Goal: Transaction & Acquisition: Purchase product/service

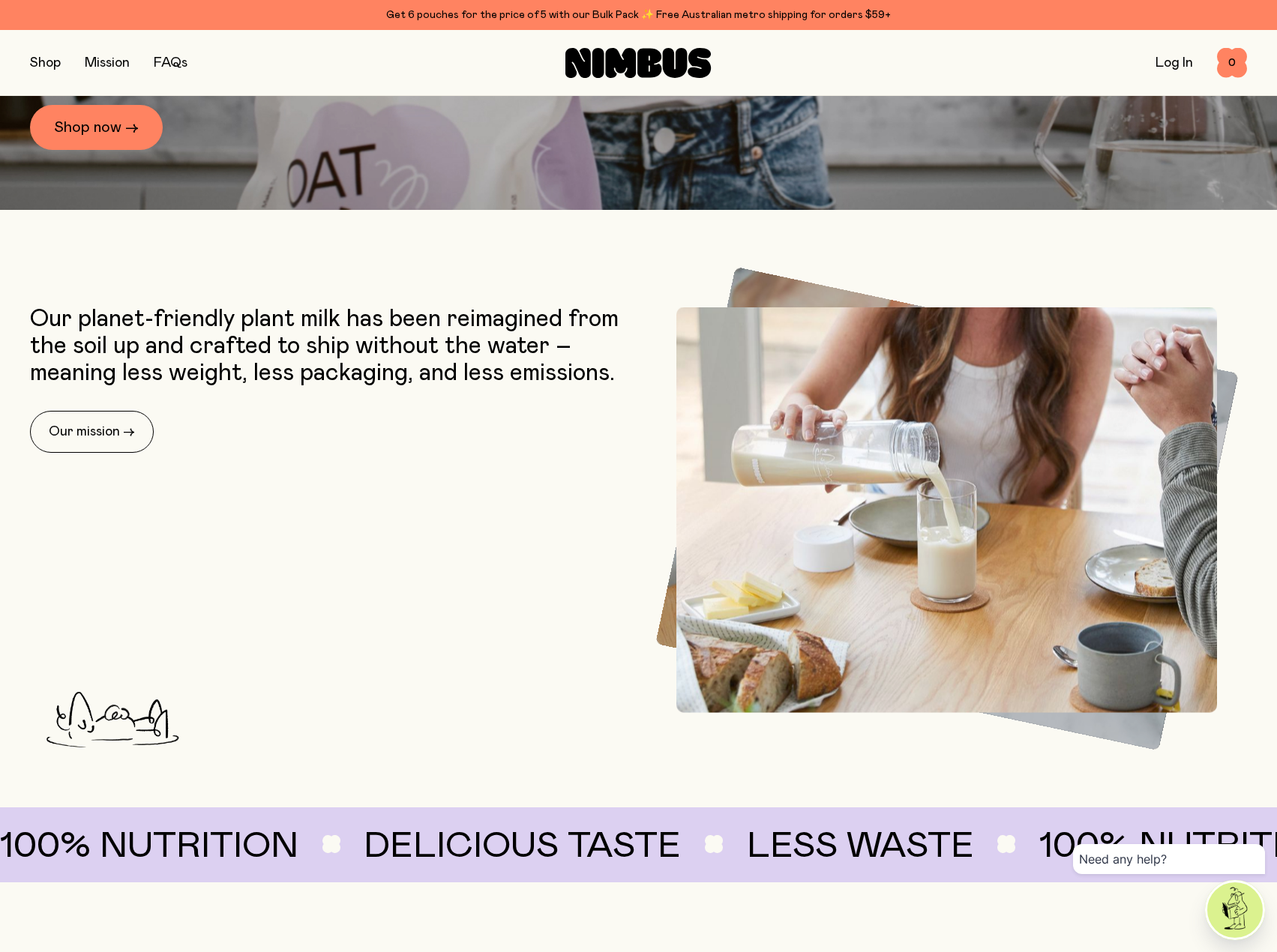
scroll to position [599, 0]
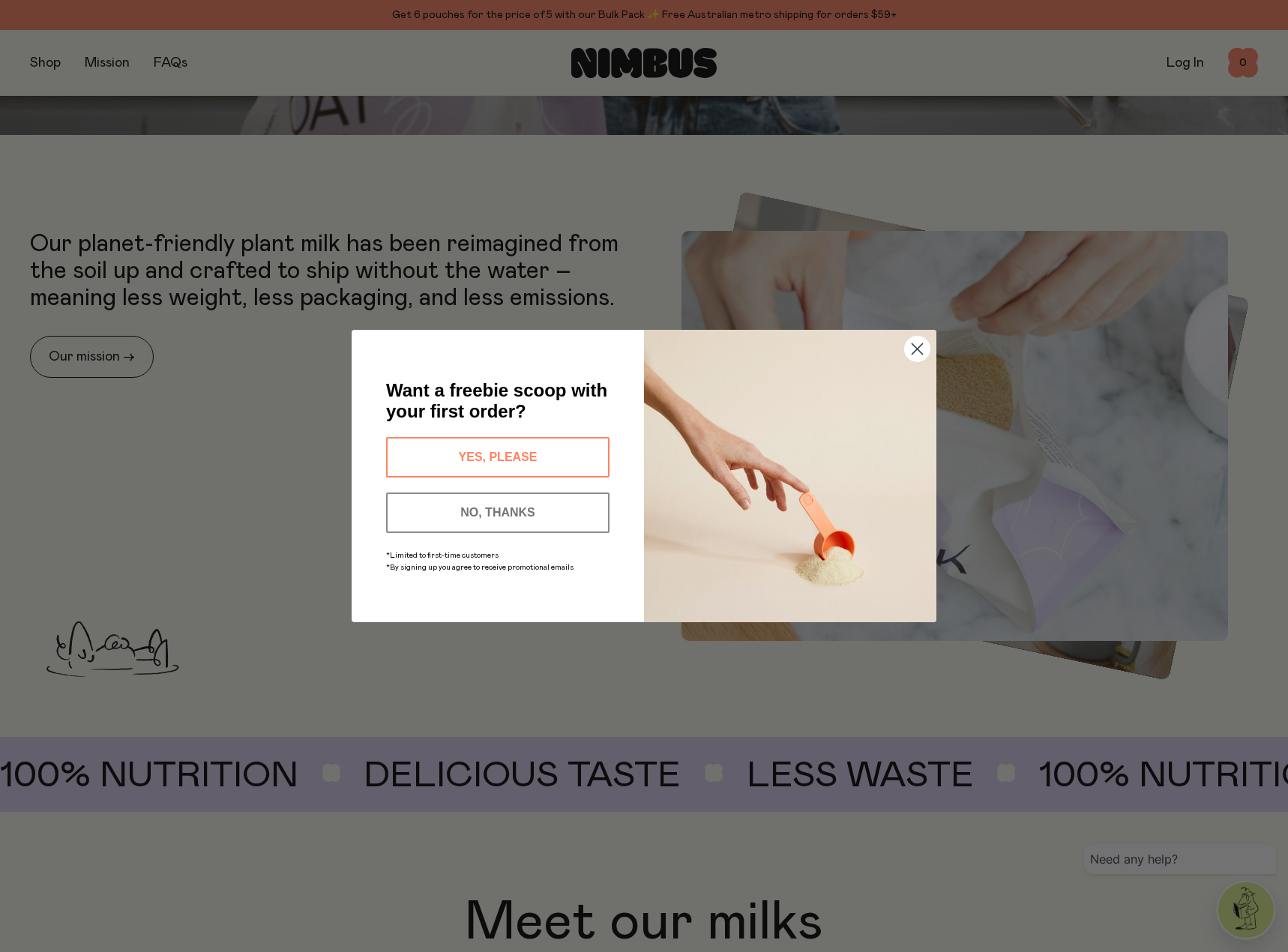
click at [916, 350] on icon "Close dialog" at bounding box center [918, 349] width 11 height 11
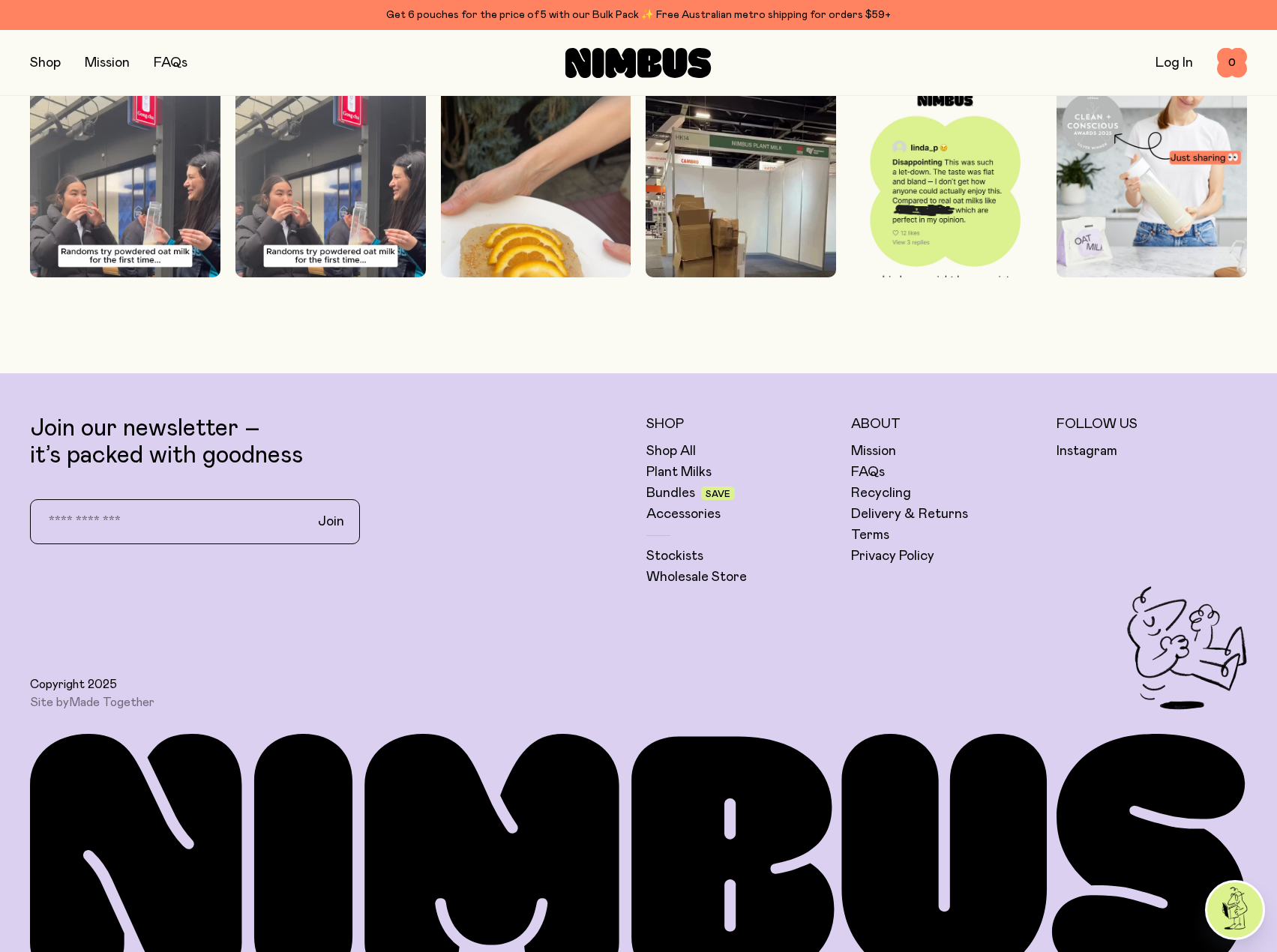
scroll to position [4527, 0]
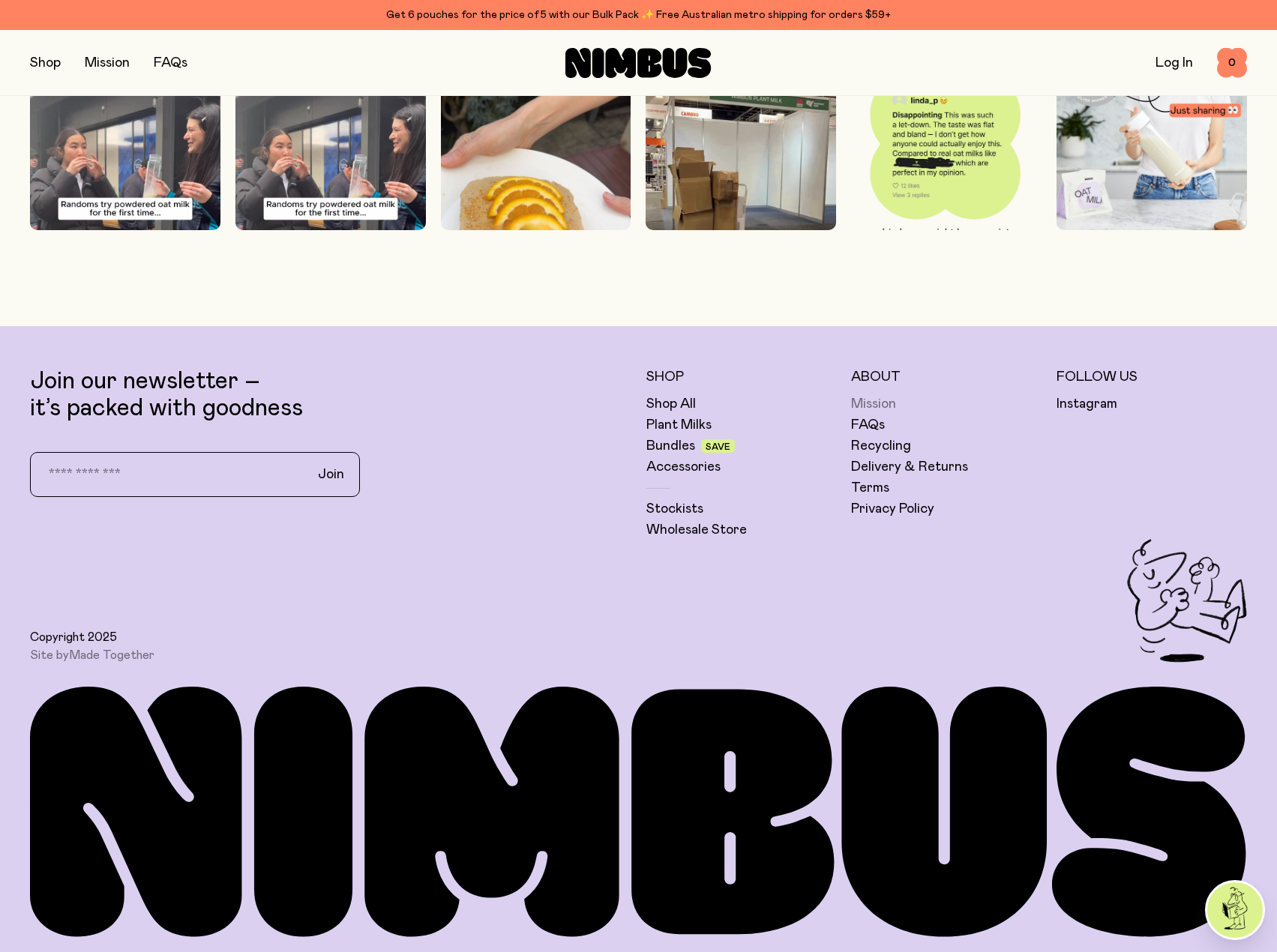
click at [876, 401] on link "Mission" at bounding box center [873, 403] width 45 height 18
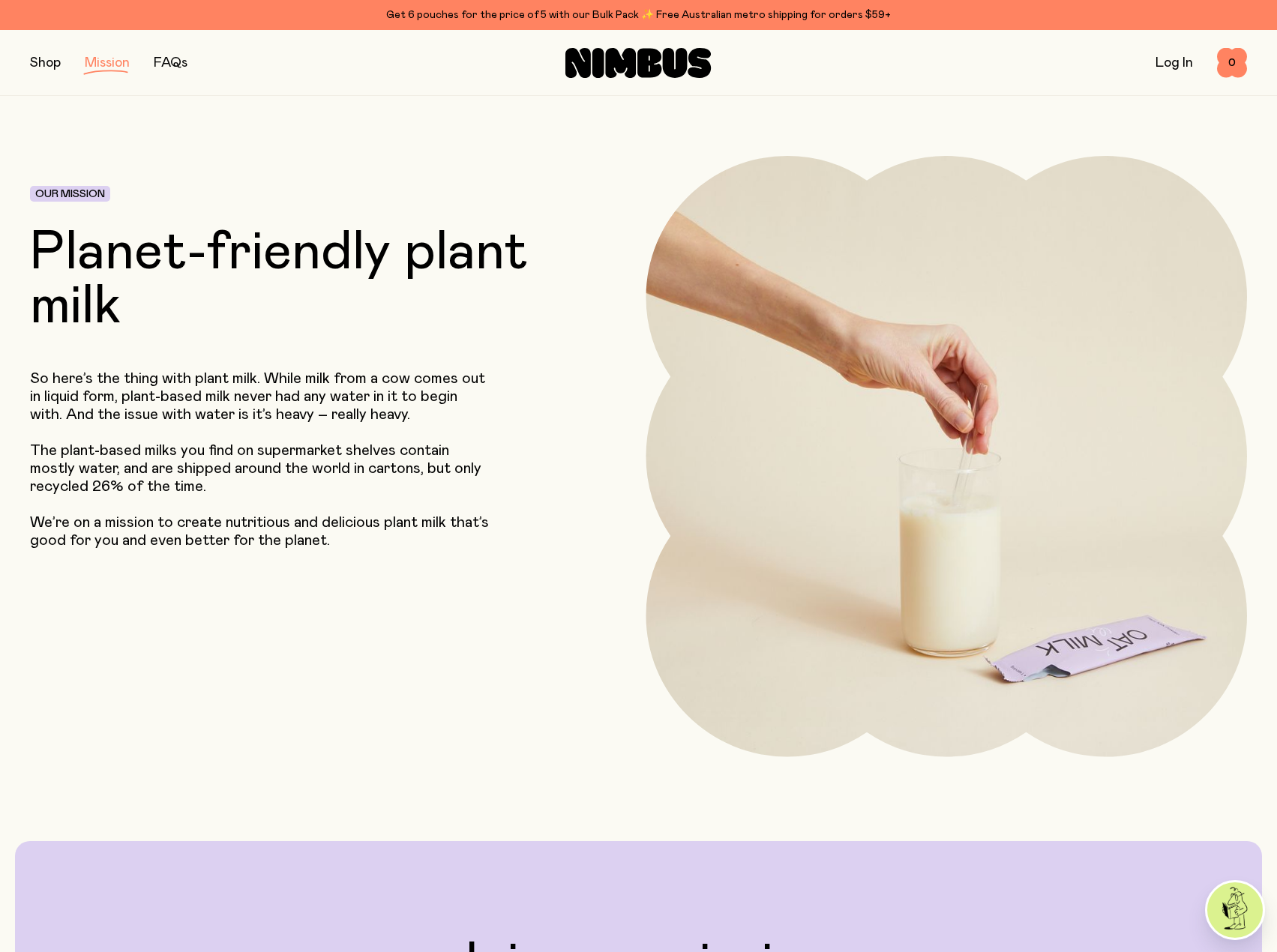
click at [167, 56] on link "FAQs" at bounding box center [170, 63] width 34 height 14
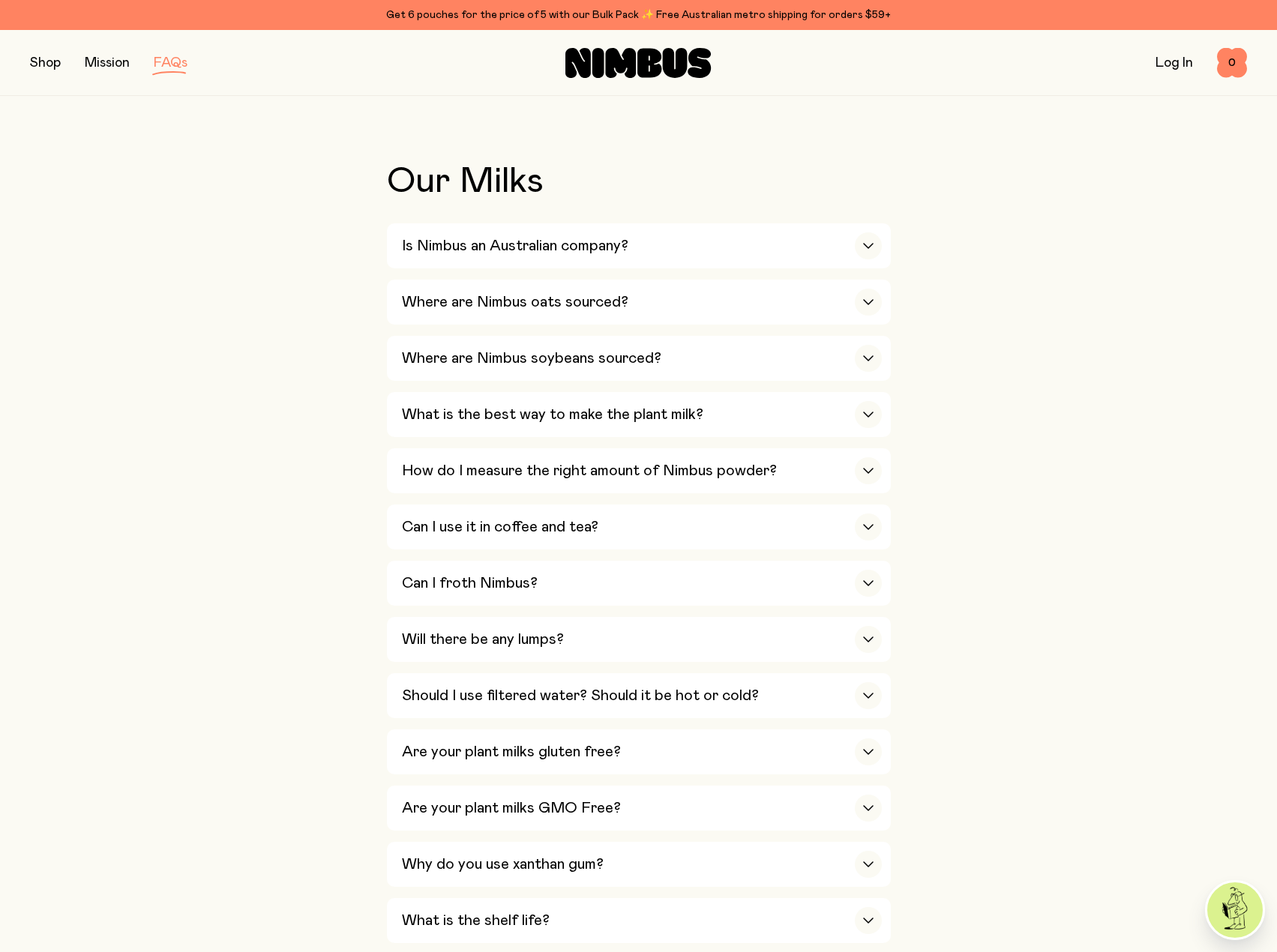
scroll to position [300, 0]
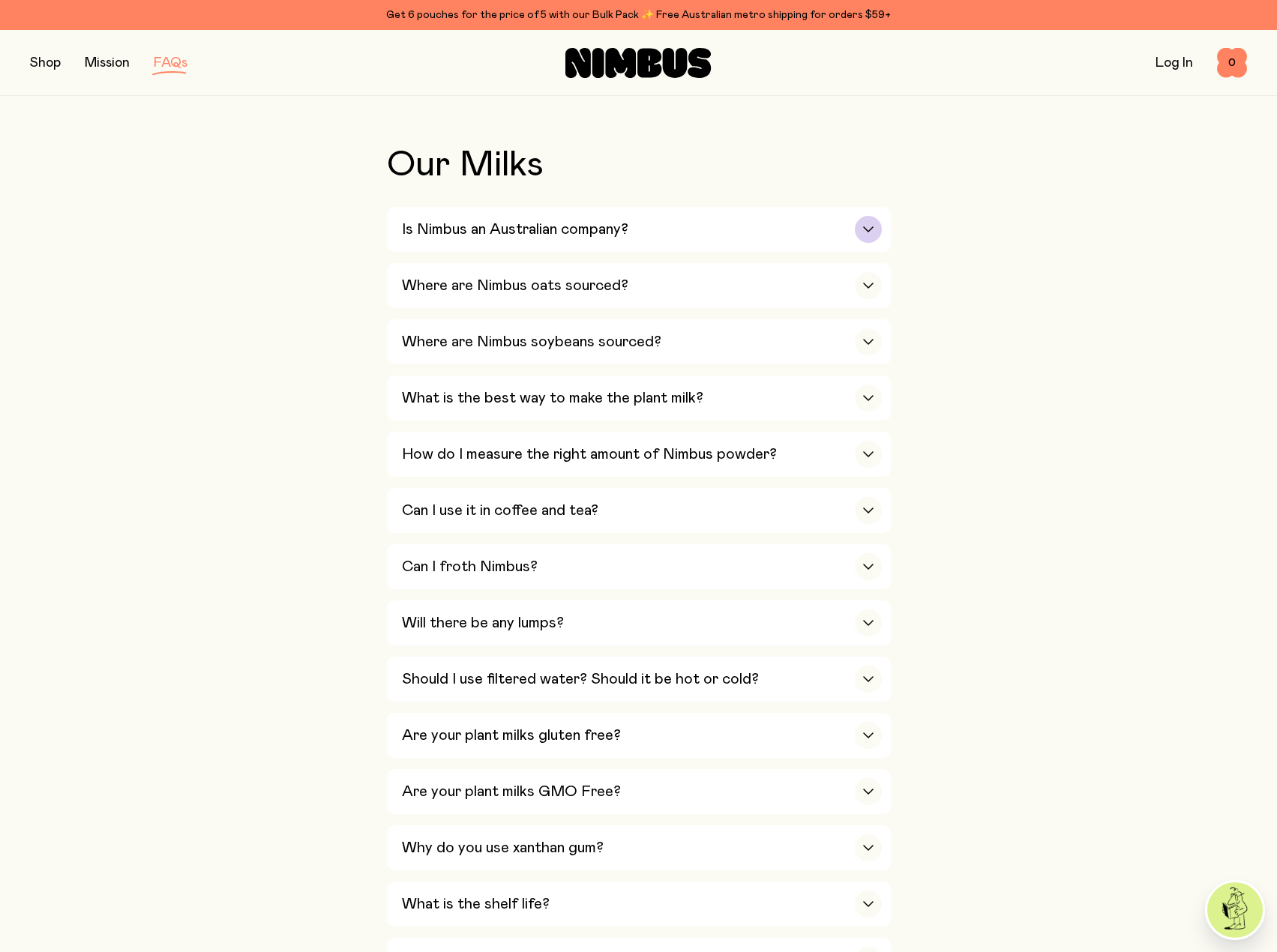
click at [459, 230] on h3 "Is Nimbus an Australian company?" at bounding box center [514, 229] width 226 height 18
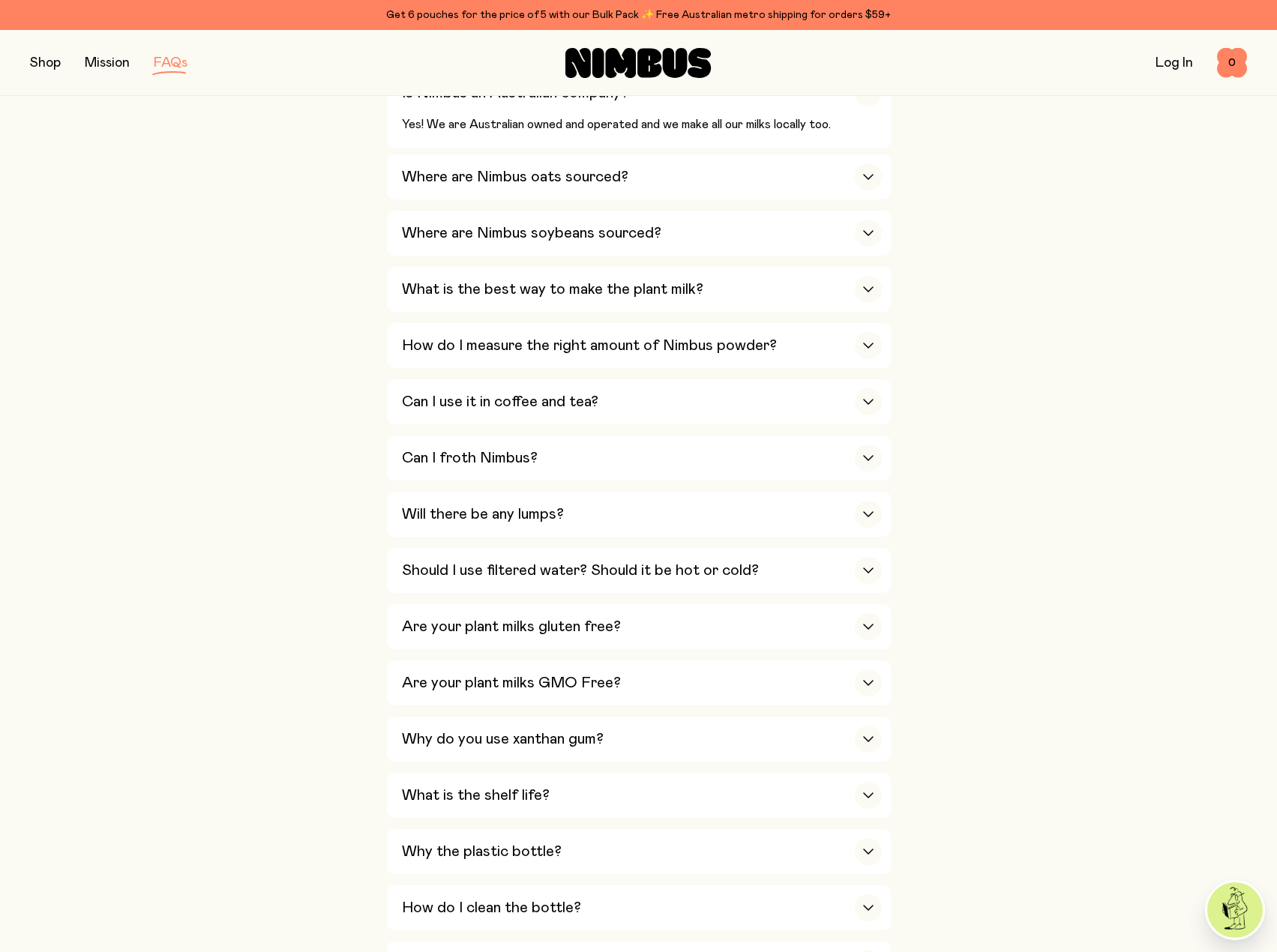
scroll to position [450, 0]
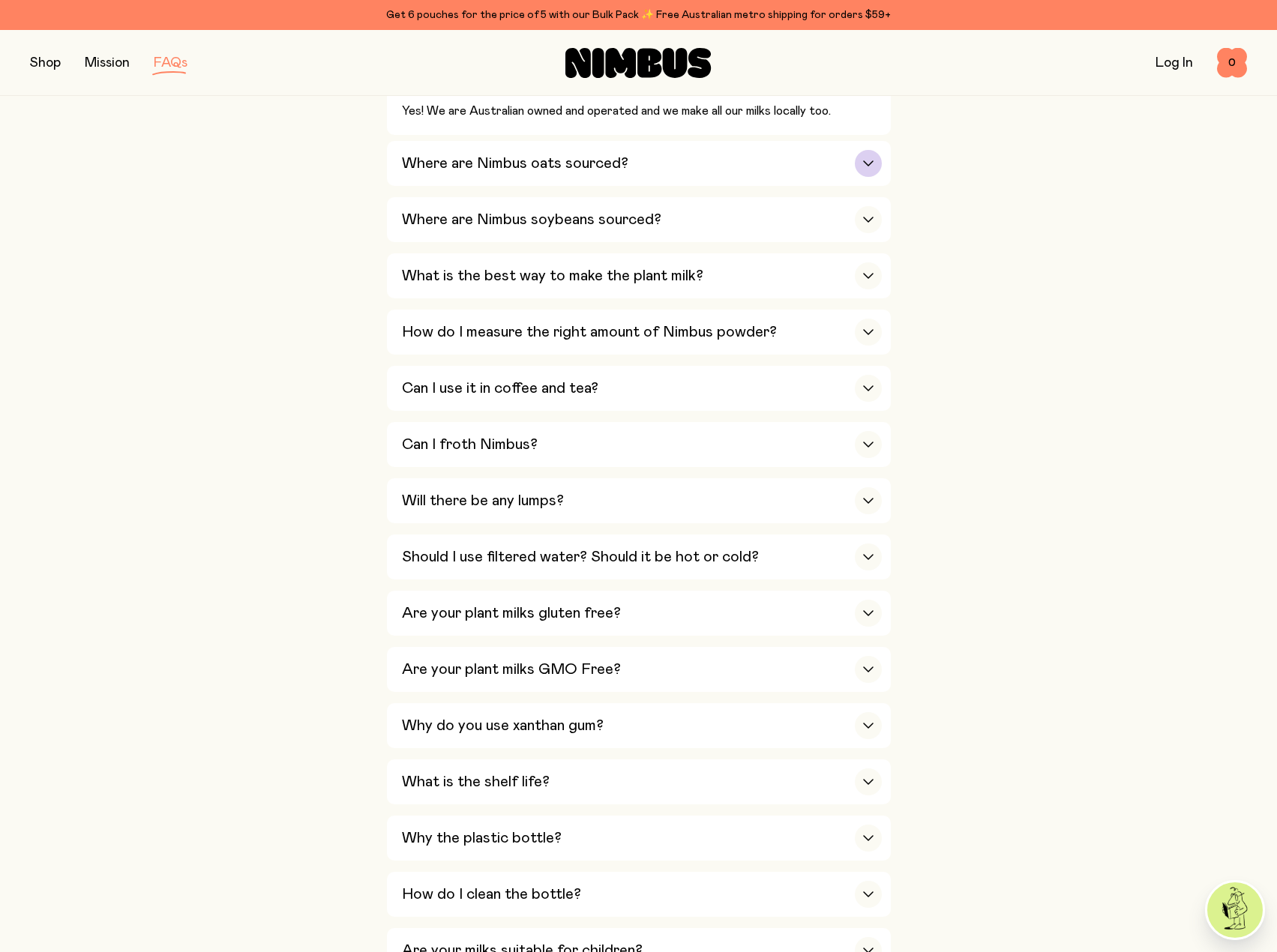
click at [810, 166] on div "Where are Nimbus oats sourced?" at bounding box center [641, 163] width 480 height 45
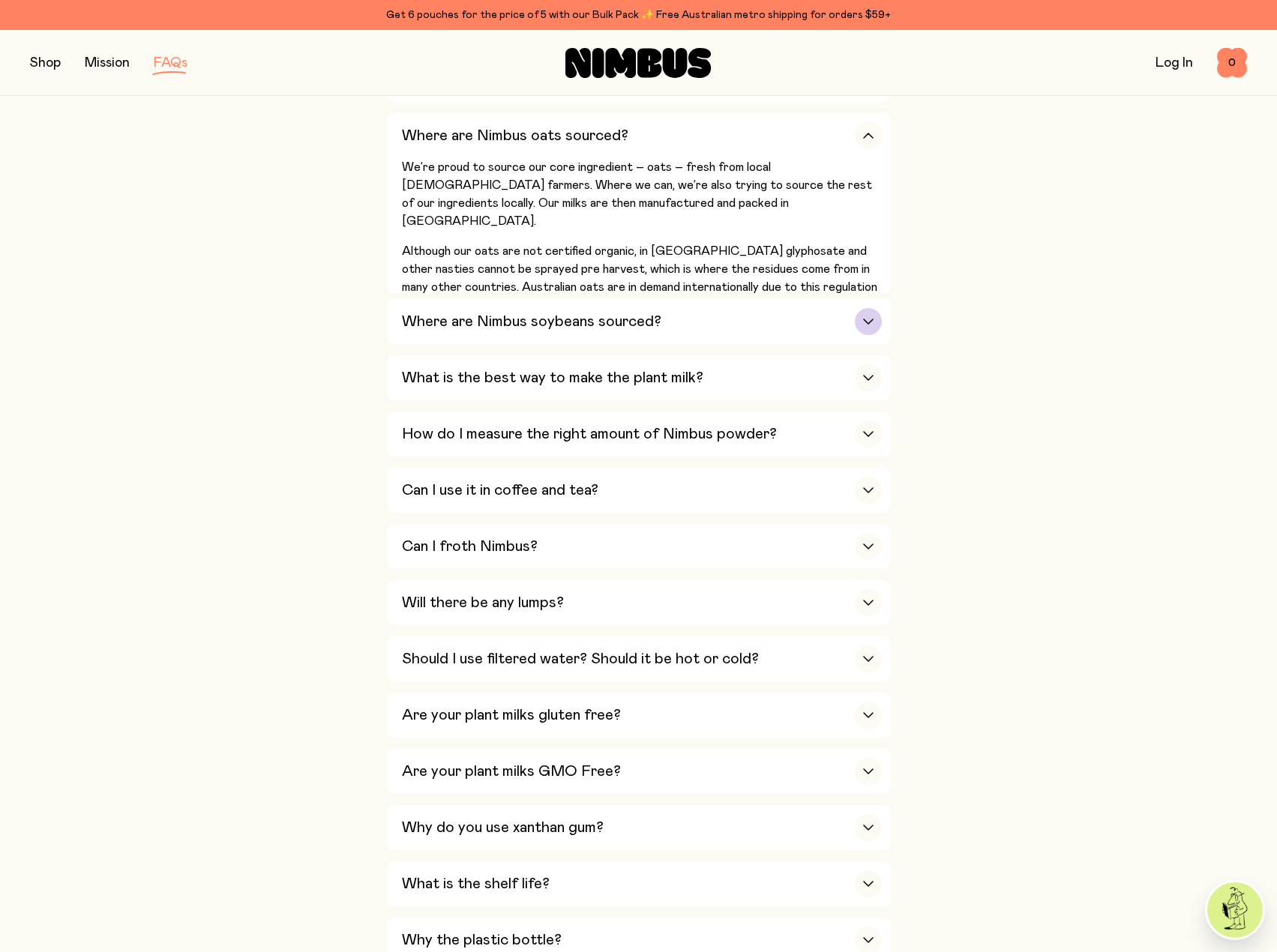
click at [754, 331] on div "Where are Nimbus soybeans sourced?" at bounding box center [641, 321] width 480 height 45
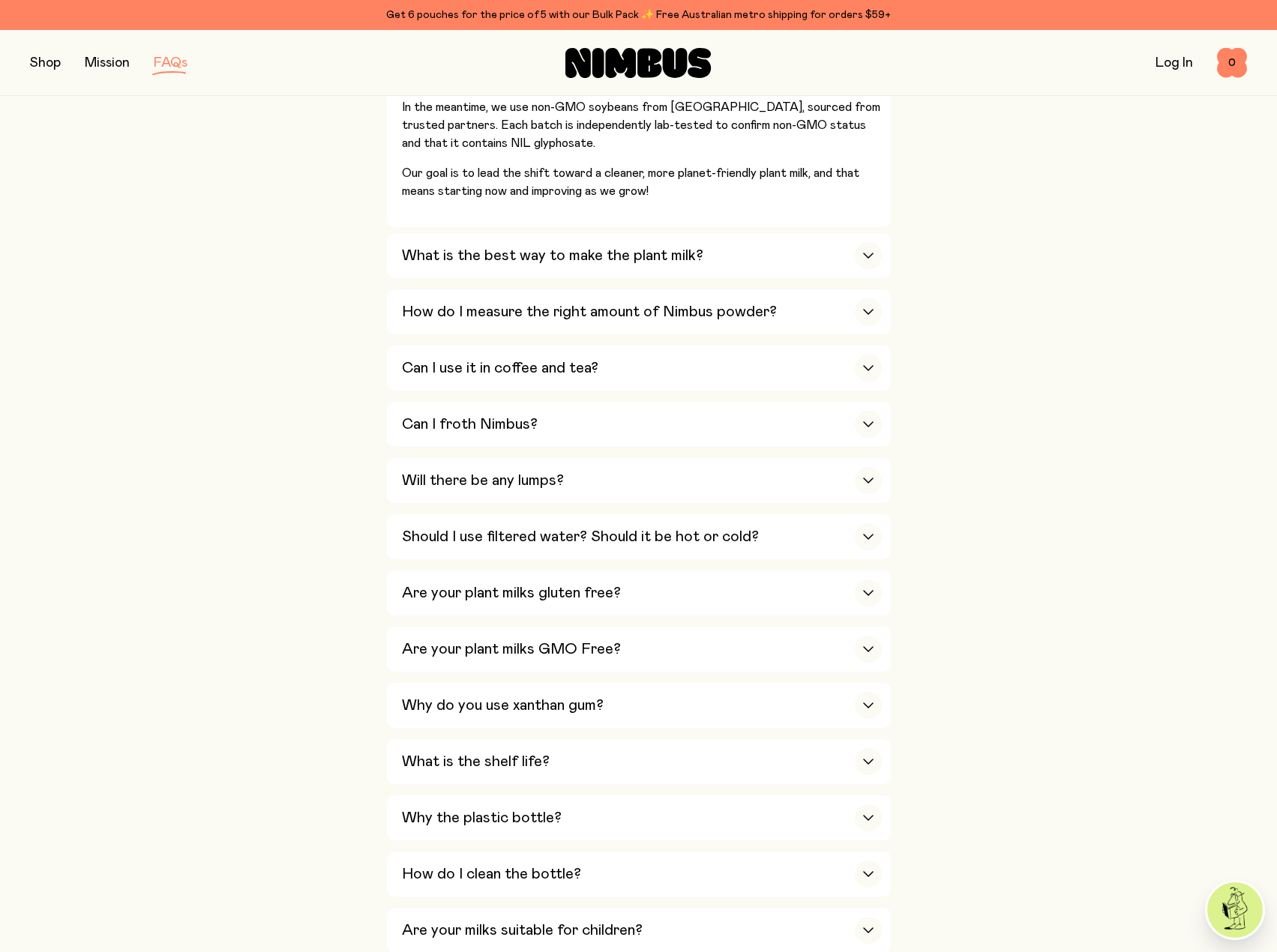
scroll to position [675, 0]
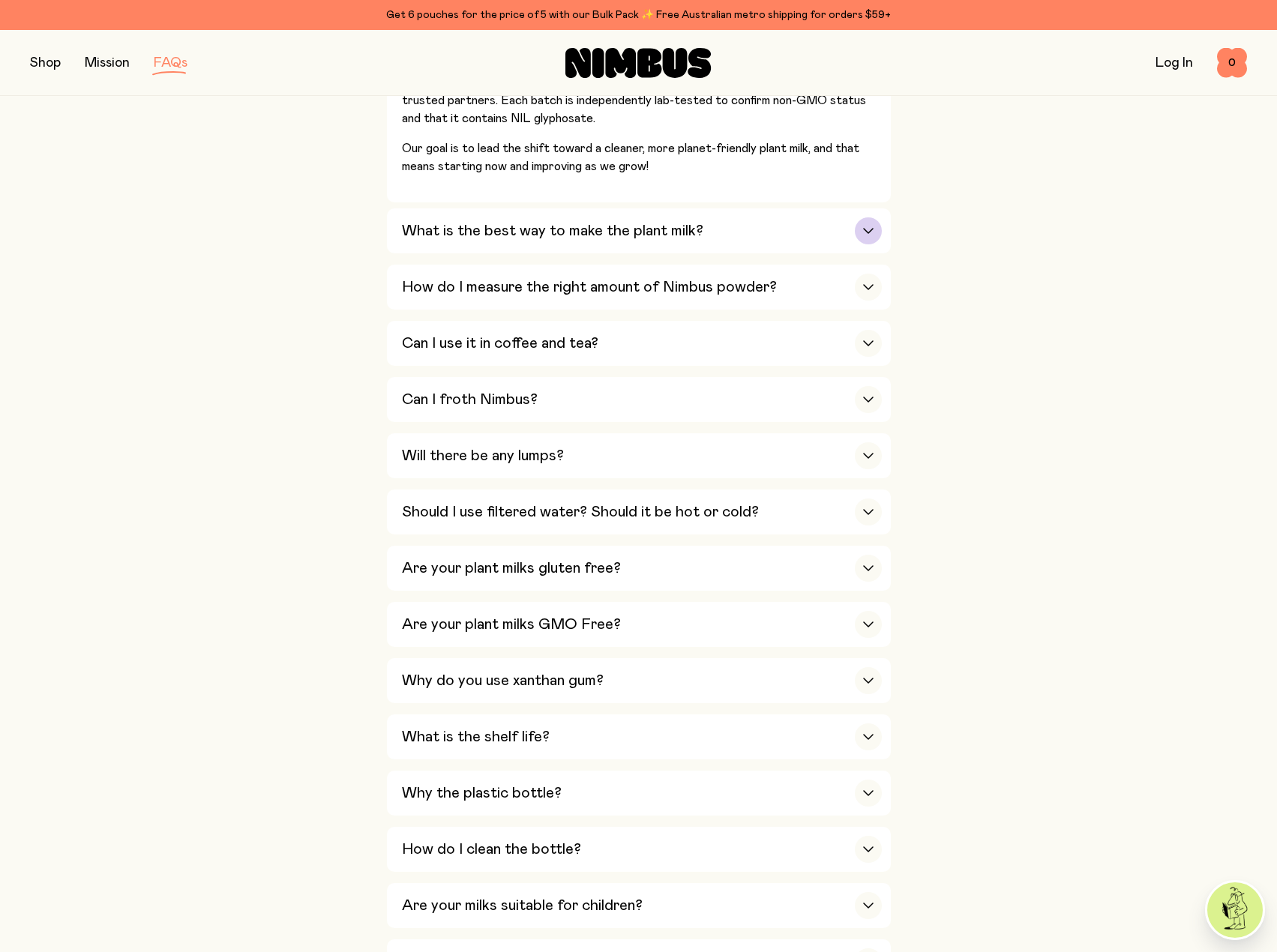
click at [447, 238] on h3 "What is the best way to make the plant milk?" at bounding box center [552, 231] width 302 height 18
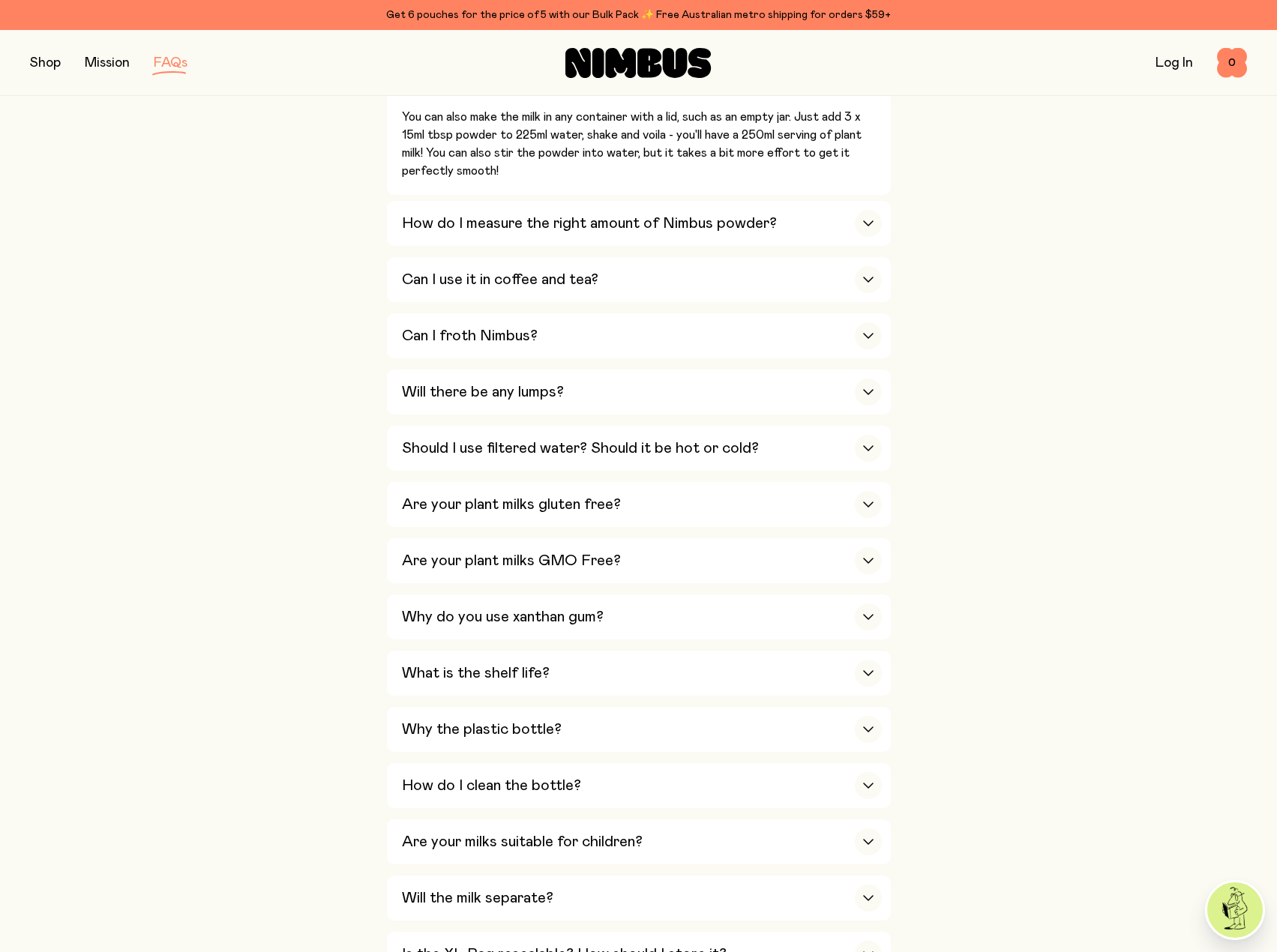
scroll to position [824, 0]
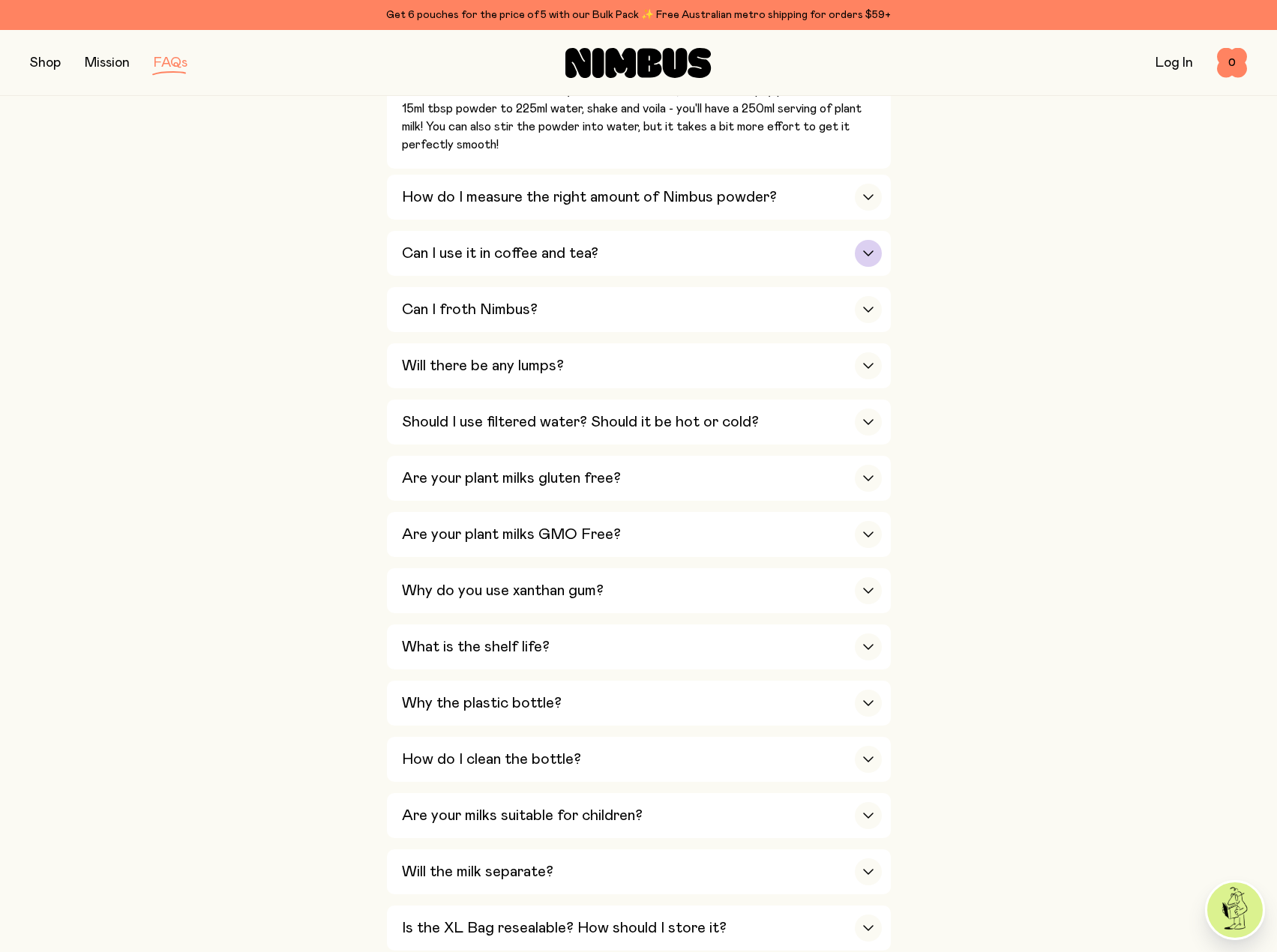
click at [857, 258] on div "button" at bounding box center [868, 253] width 27 height 27
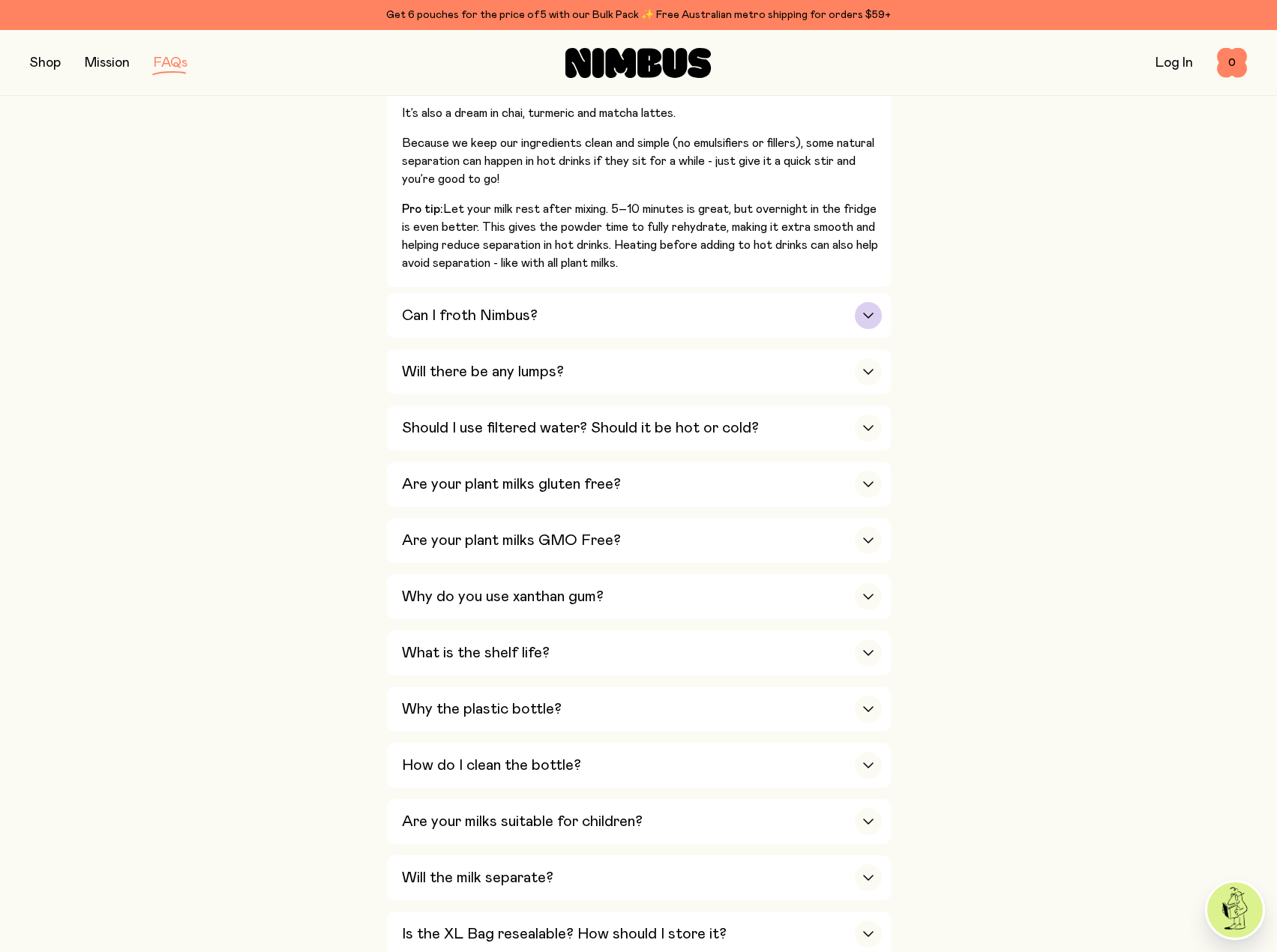
click at [874, 308] on div "button" at bounding box center [868, 316] width 27 height 27
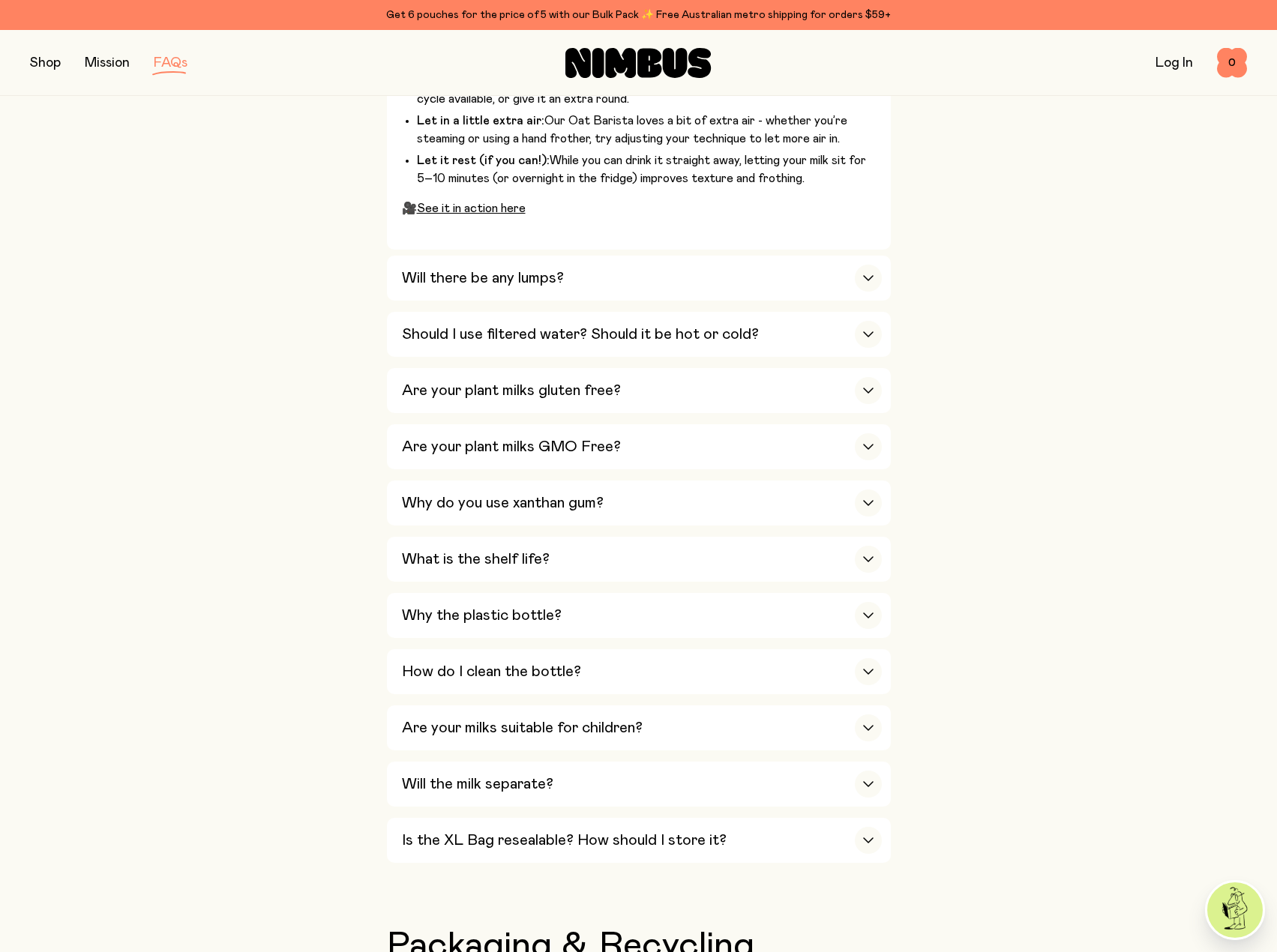
scroll to position [1199, 0]
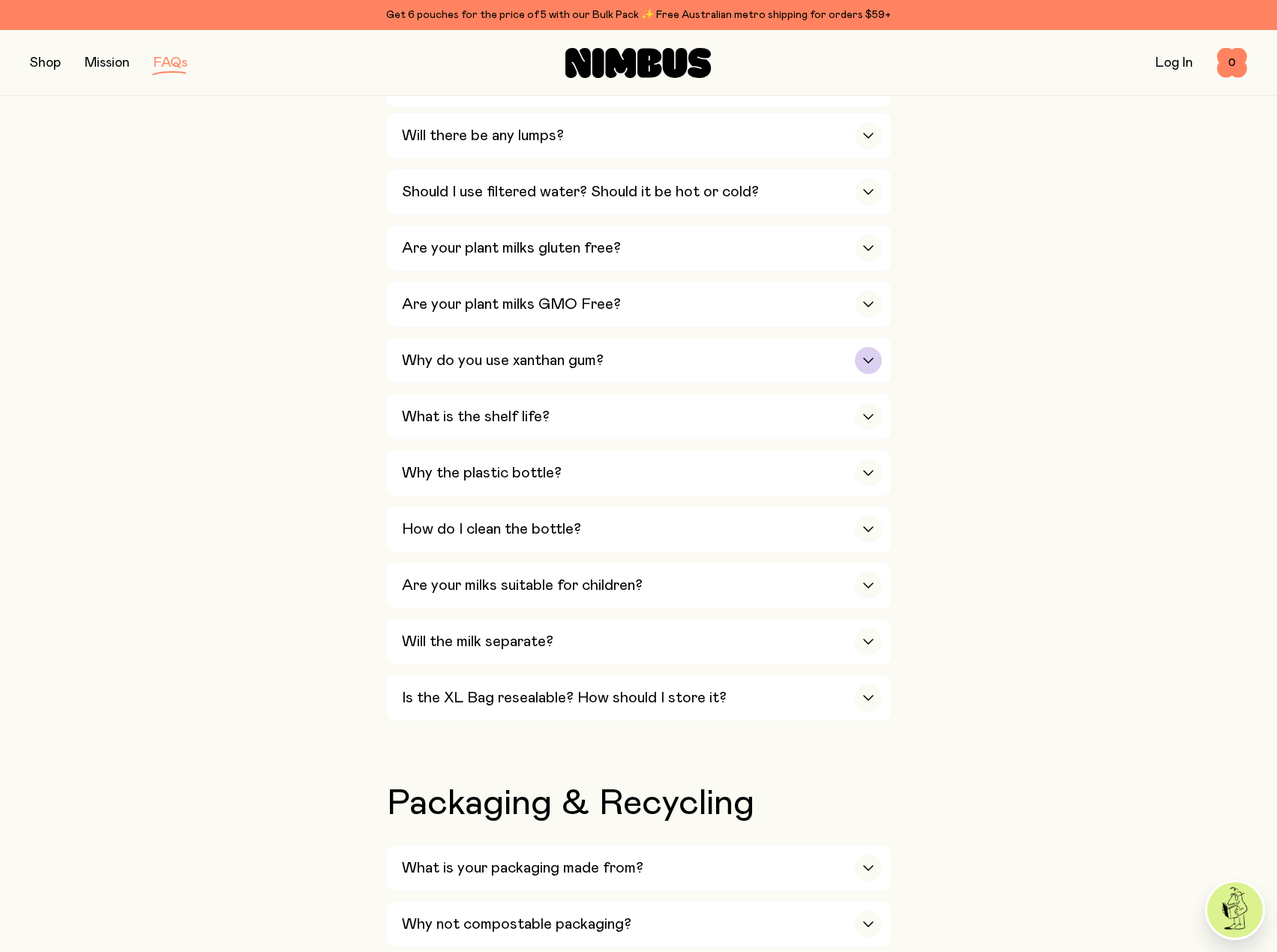
click at [877, 352] on div "button" at bounding box center [868, 361] width 27 height 27
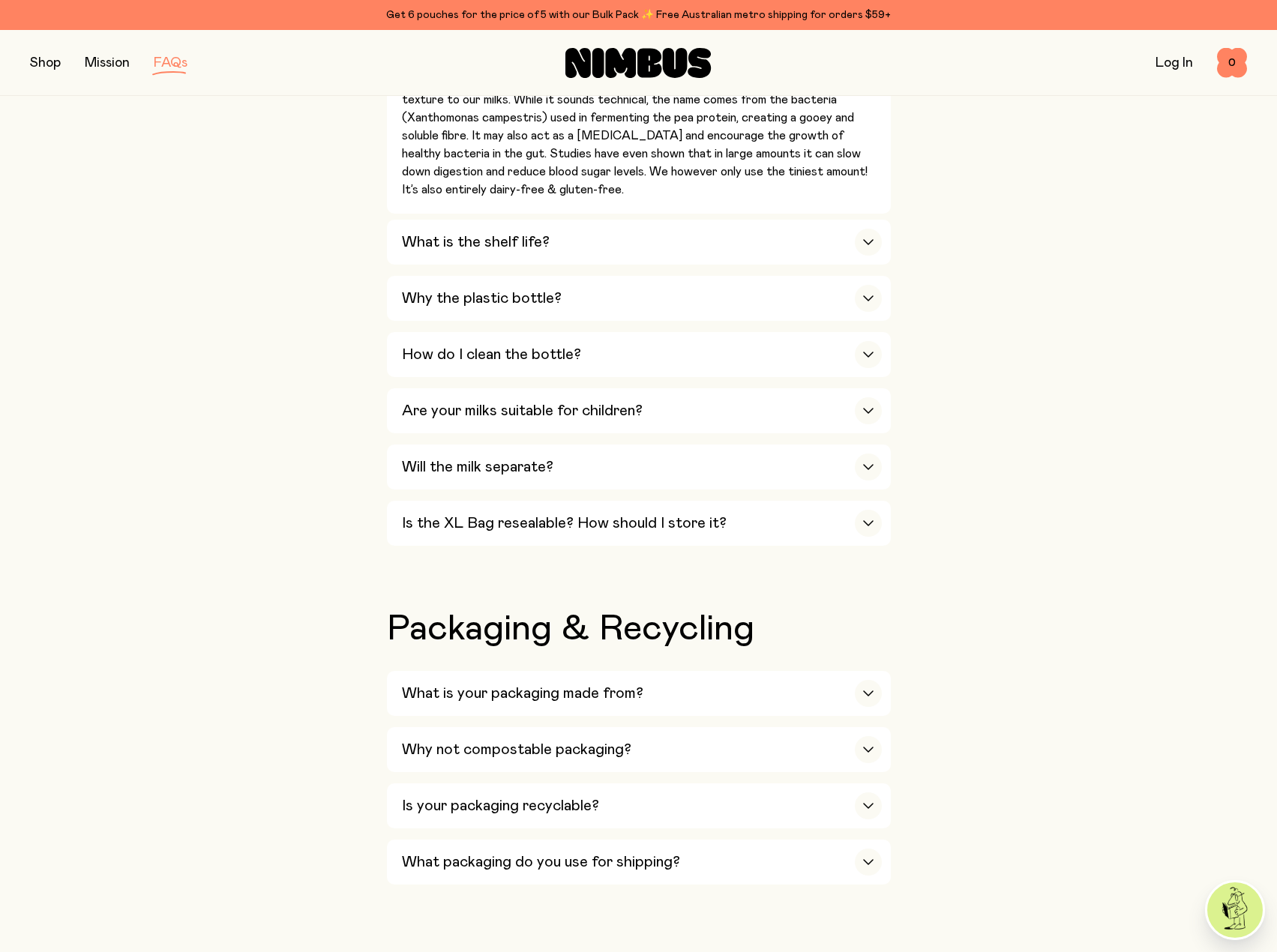
scroll to position [1125, 0]
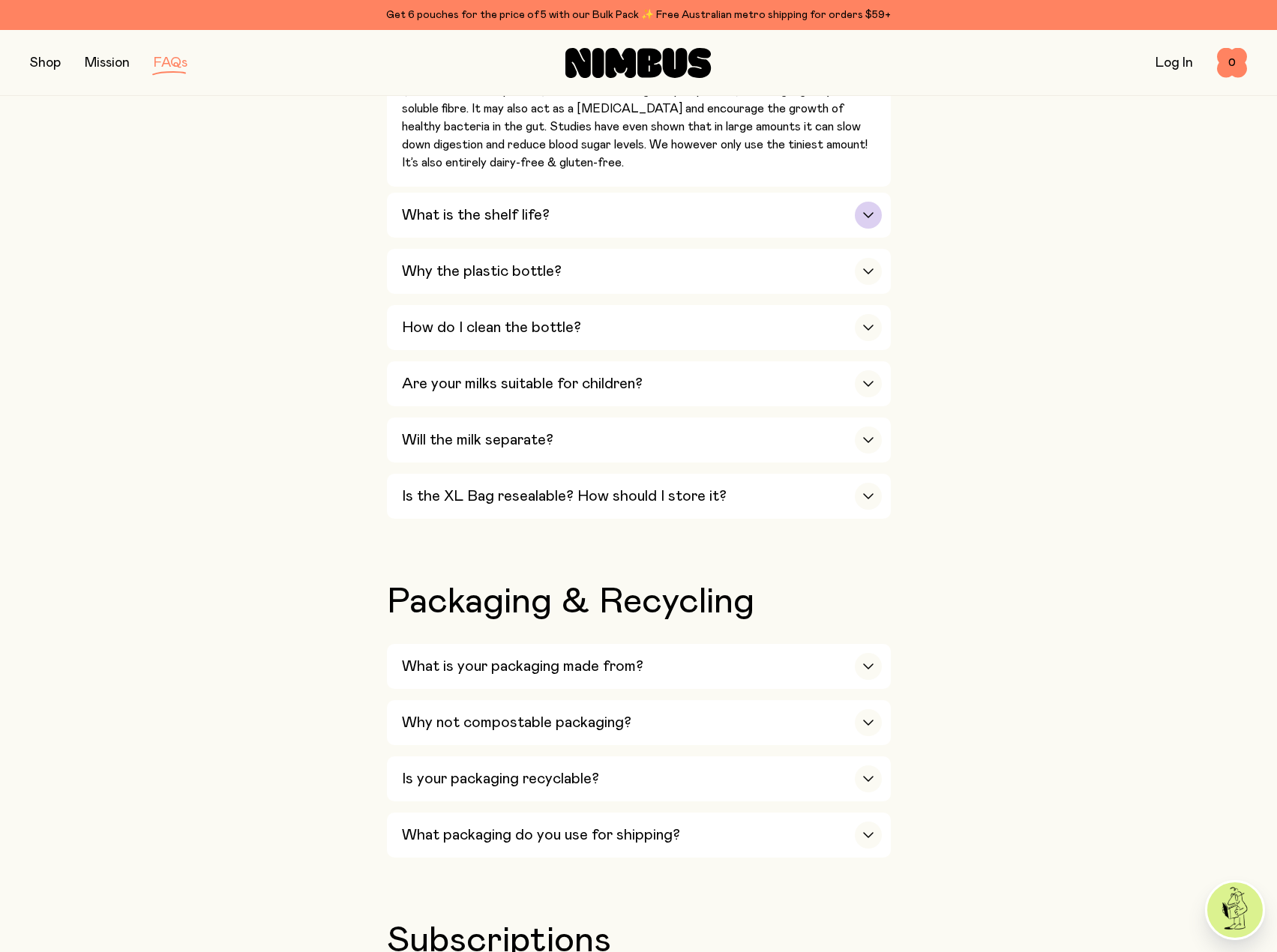
click at [876, 206] on div "button" at bounding box center [868, 215] width 27 height 27
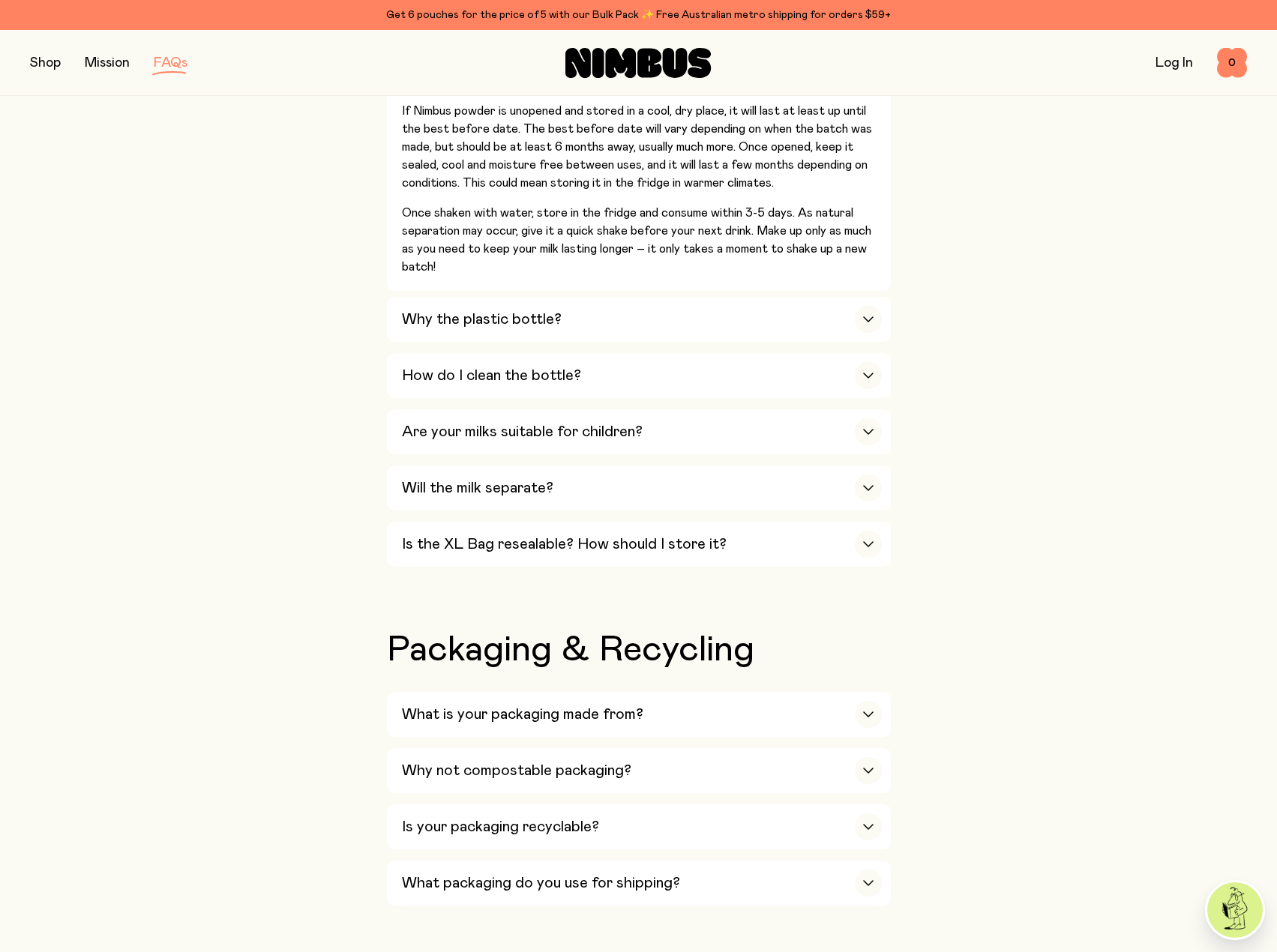
scroll to position [1199, 0]
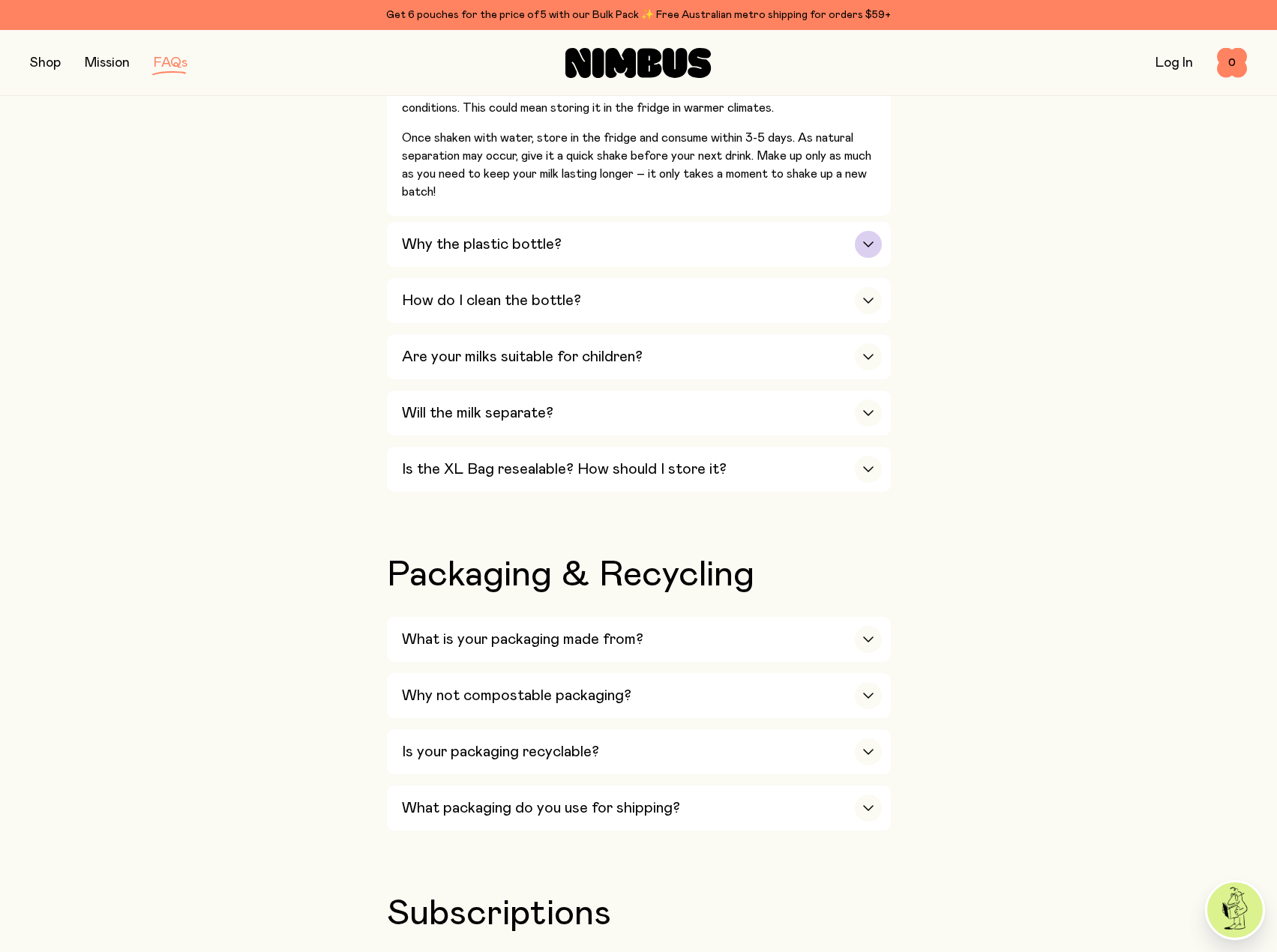
click at [865, 241] on icon "button" at bounding box center [868, 244] width 12 height 6
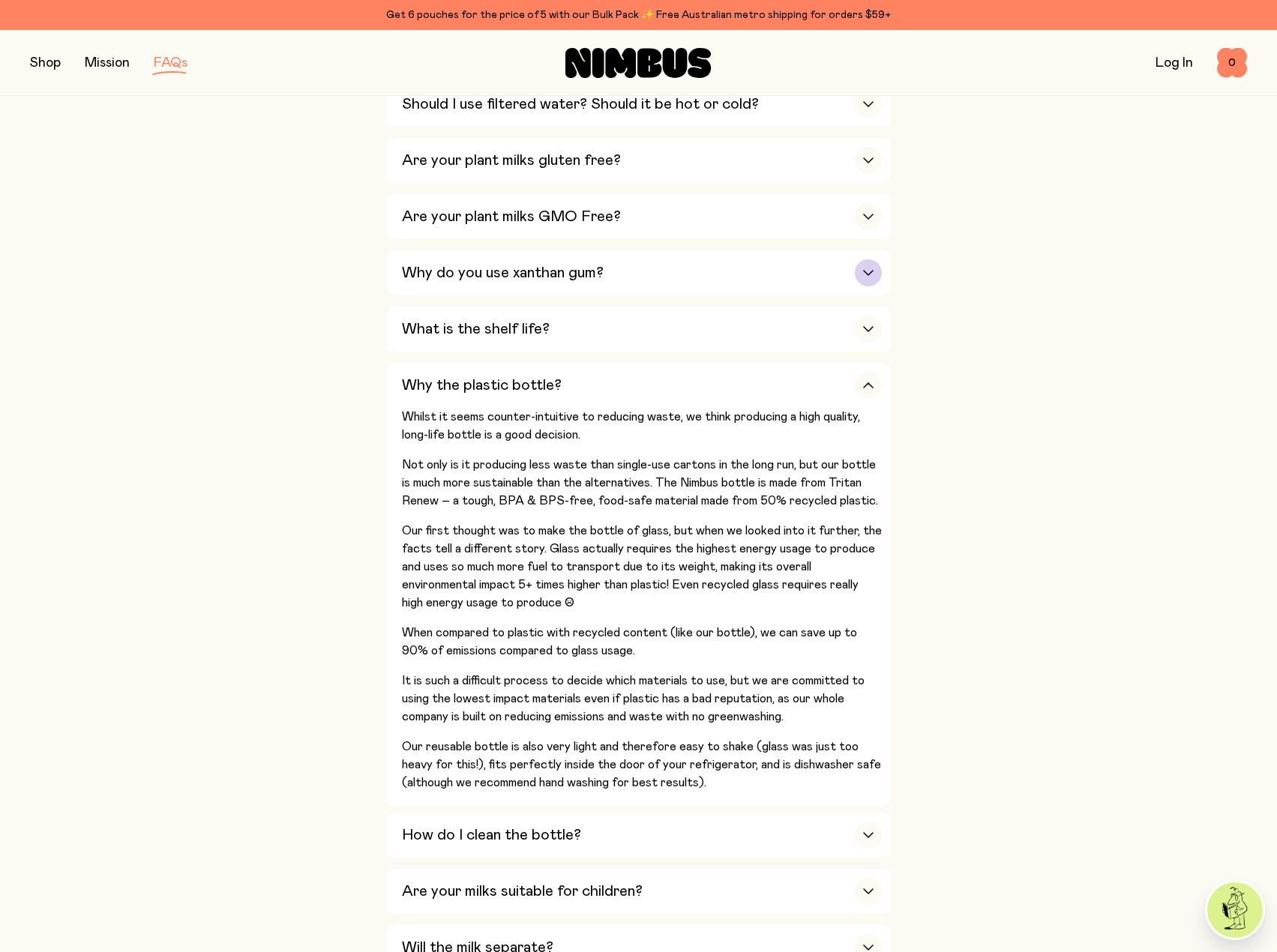
scroll to position [450, 0]
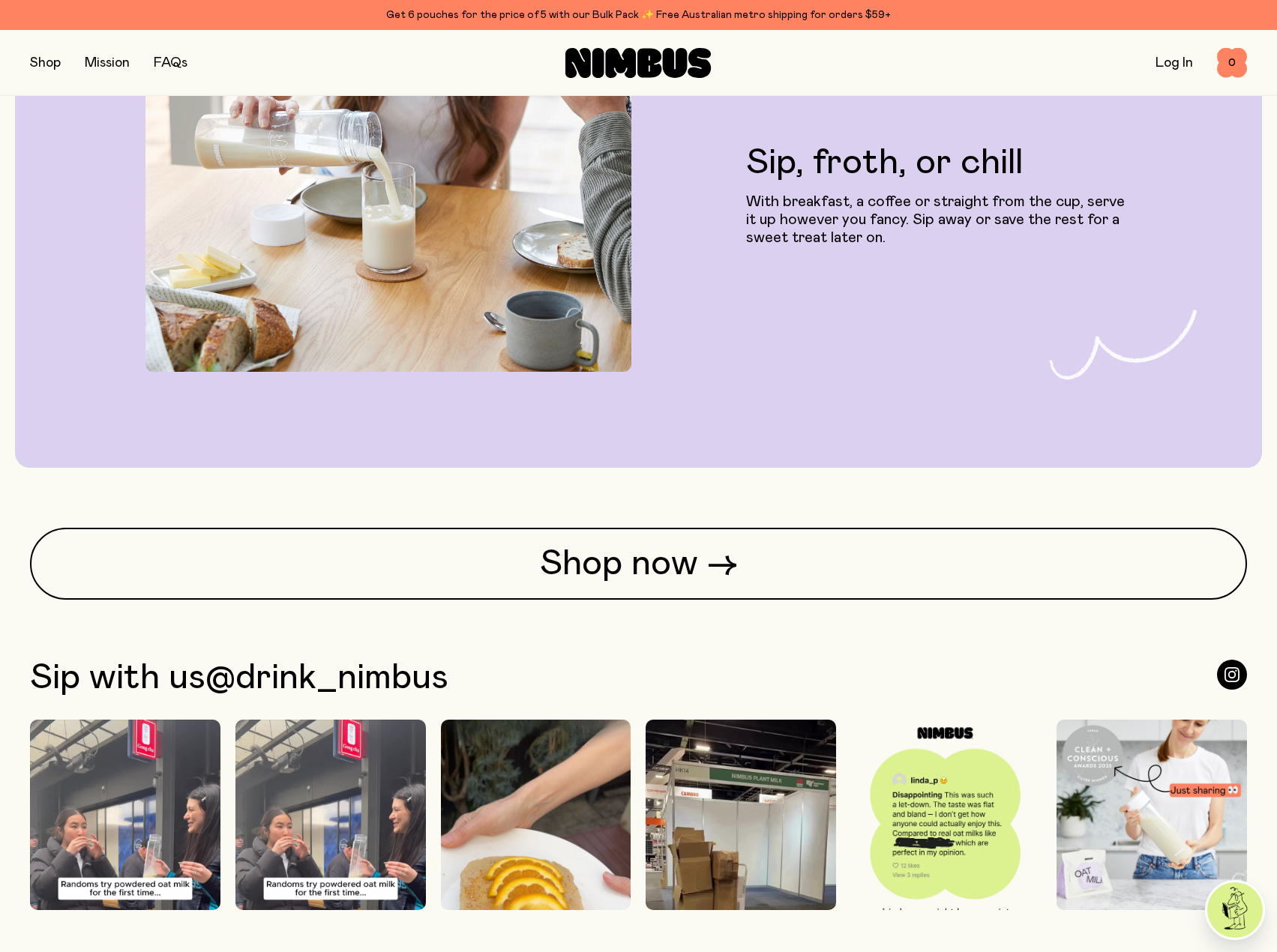
scroll to position [3768, 0]
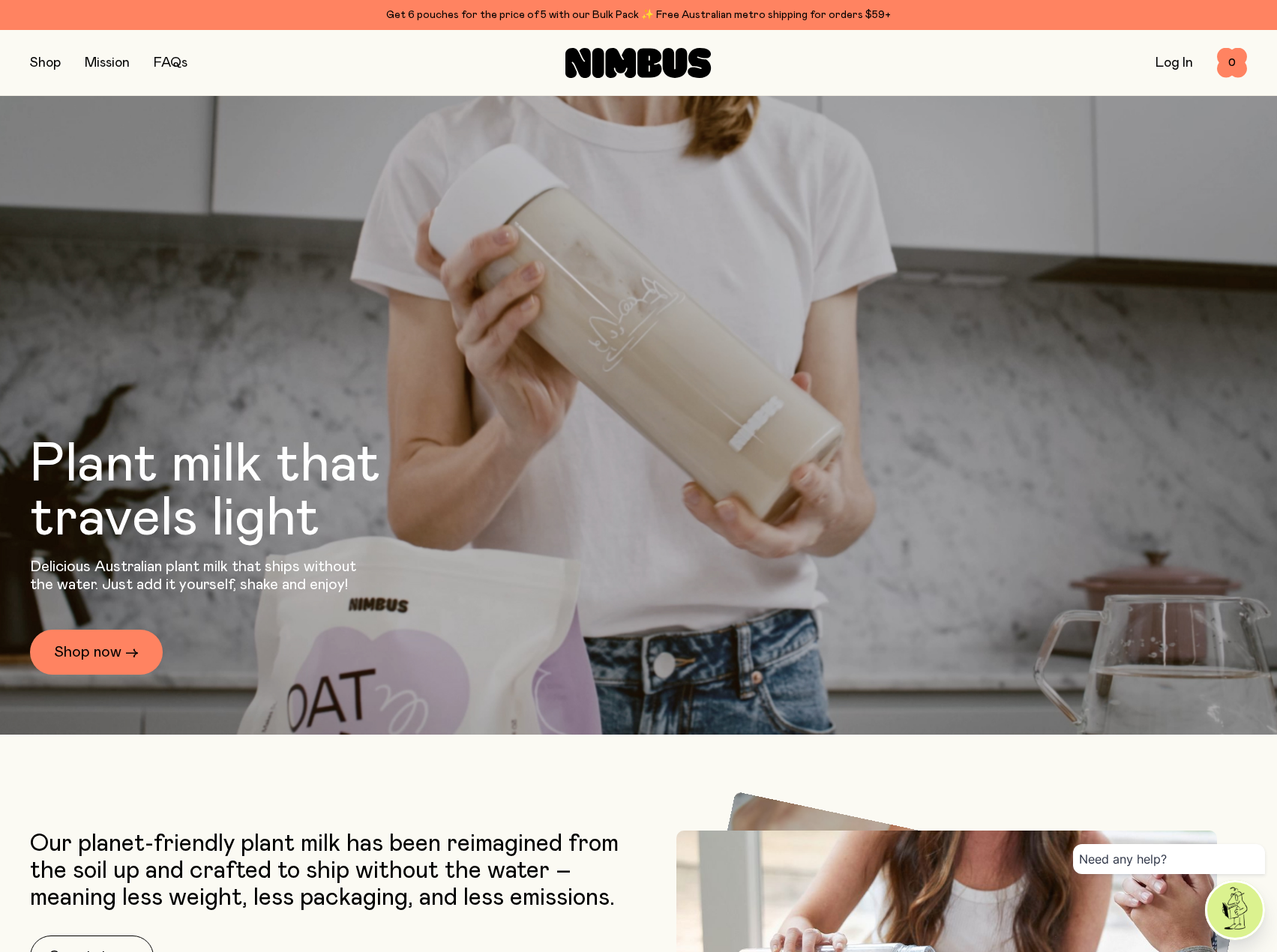
click at [45, 60] on button "button" at bounding box center [46, 63] width 31 height 21
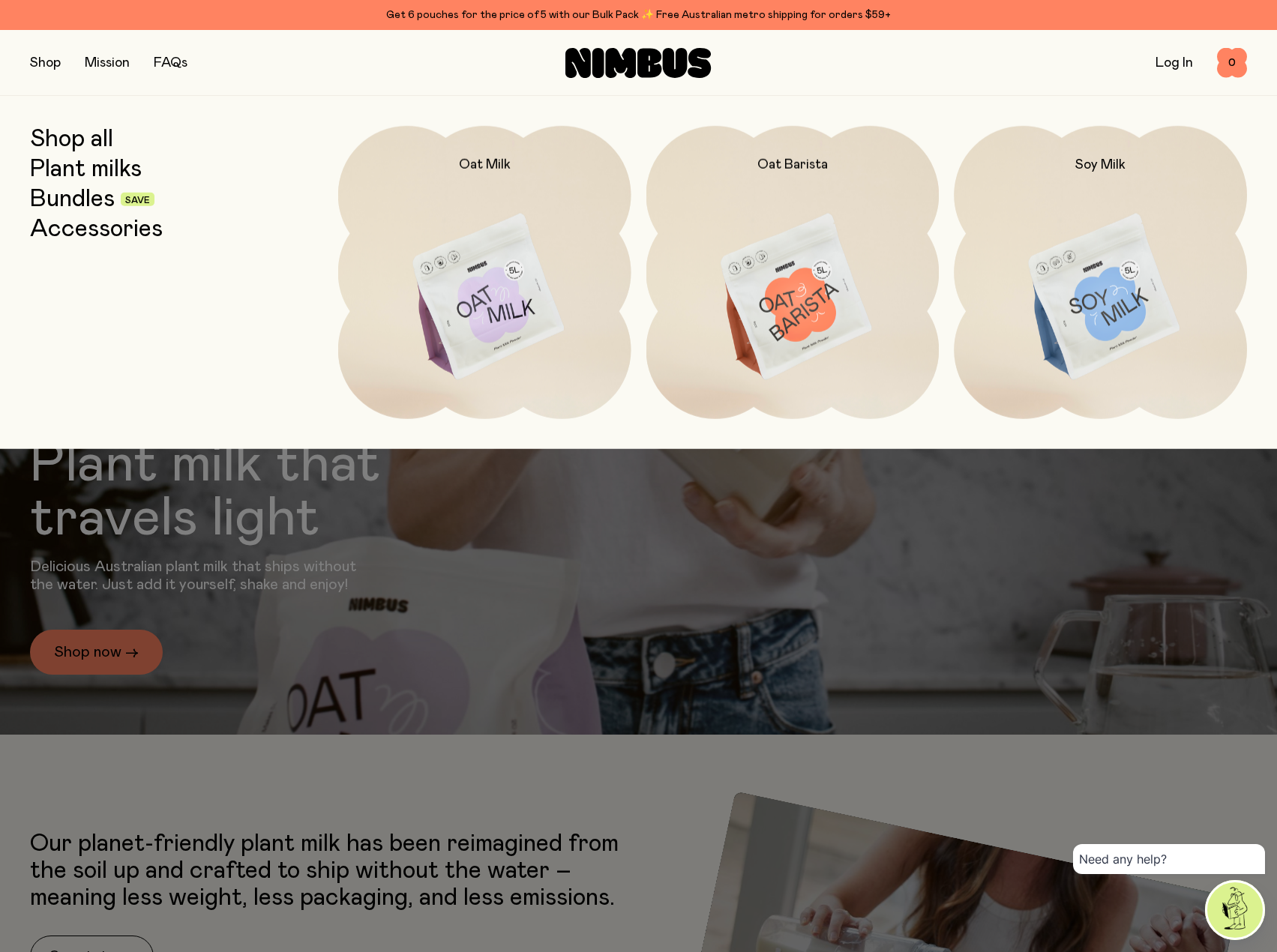
click at [798, 289] on img at bounding box center [792, 298] width 293 height 344
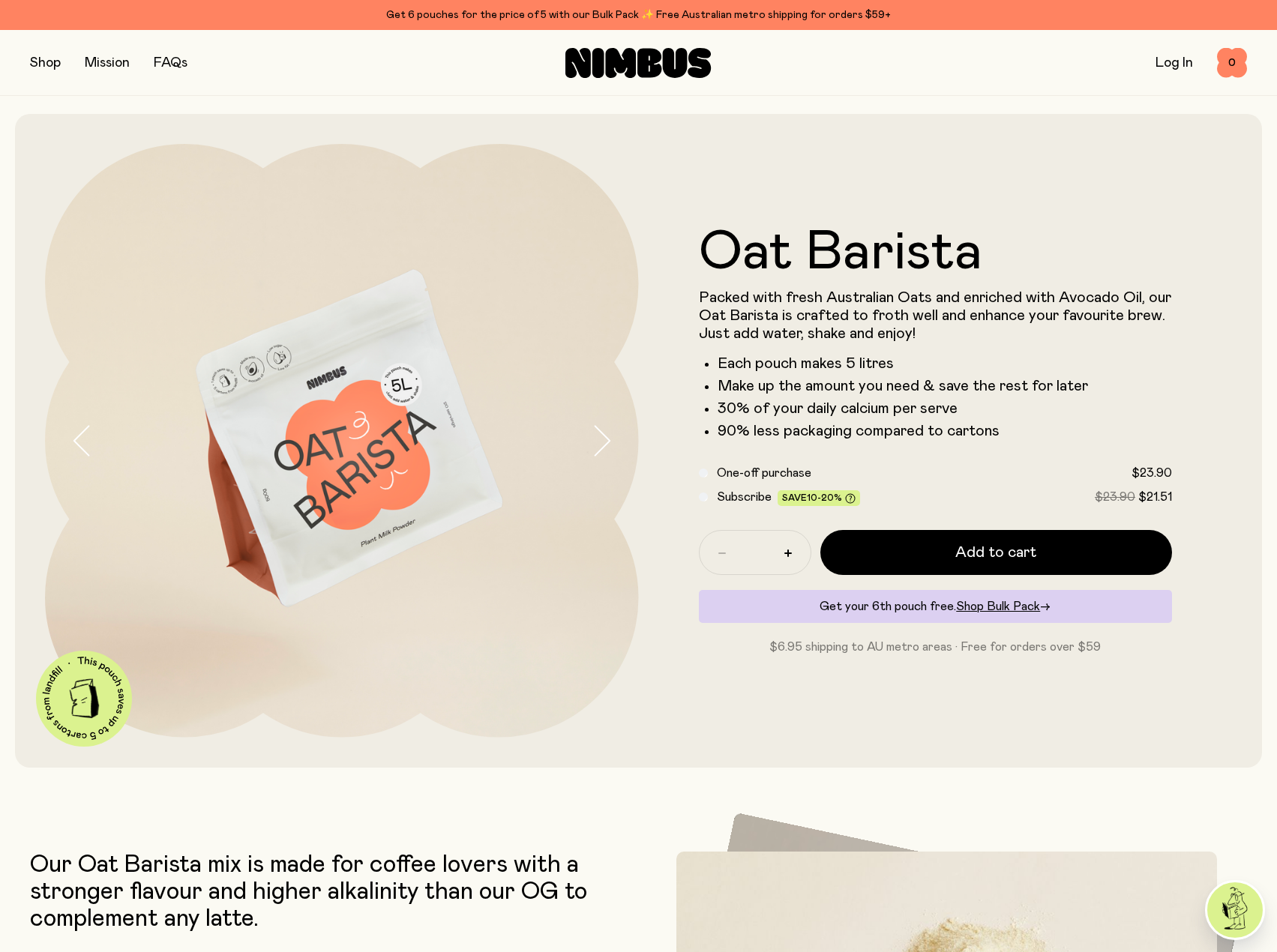
click at [48, 63] on button "button" at bounding box center [46, 63] width 31 height 21
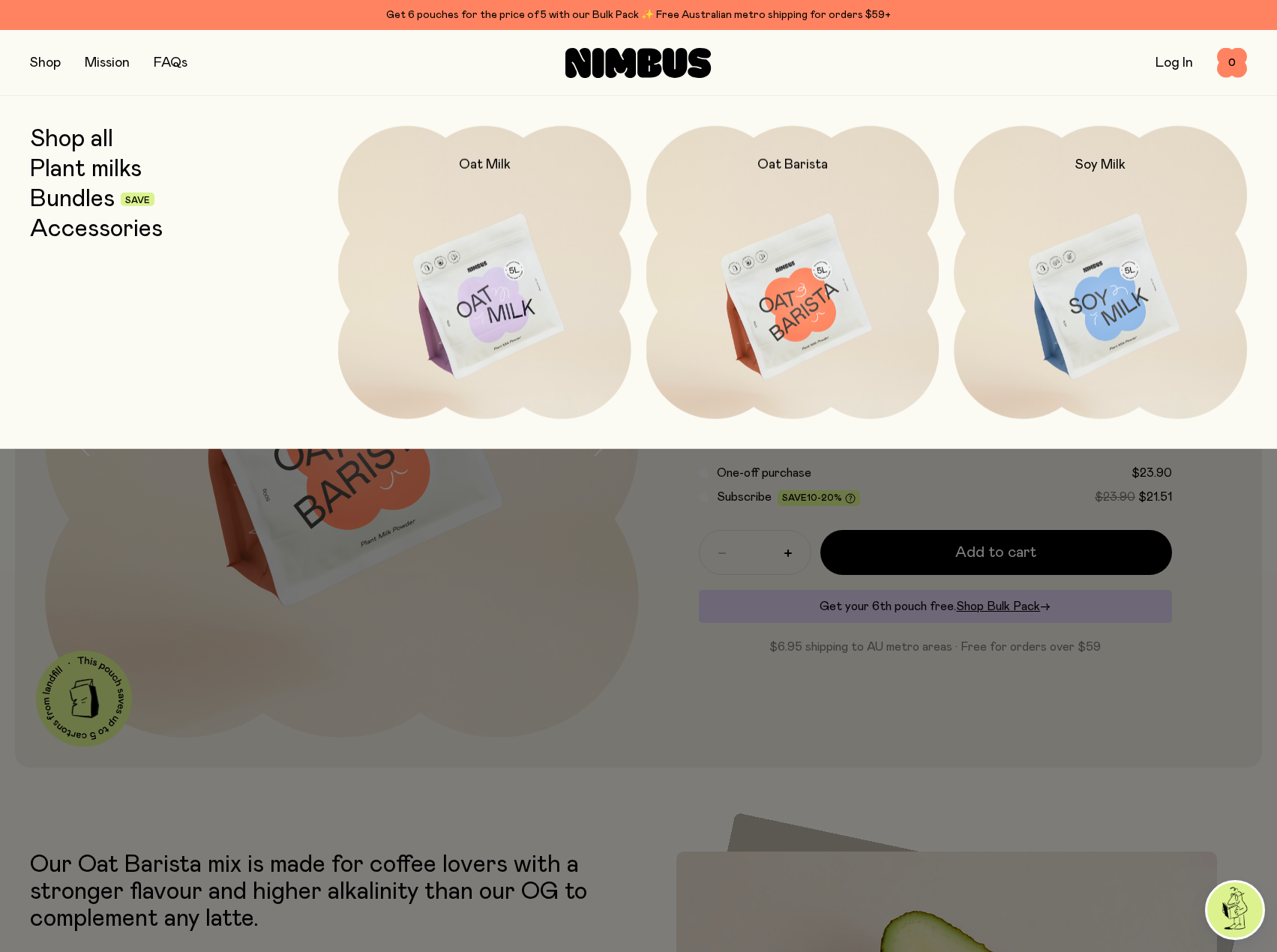
click at [93, 203] on link "Bundles" at bounding box center [72, 200] width 84 height 27
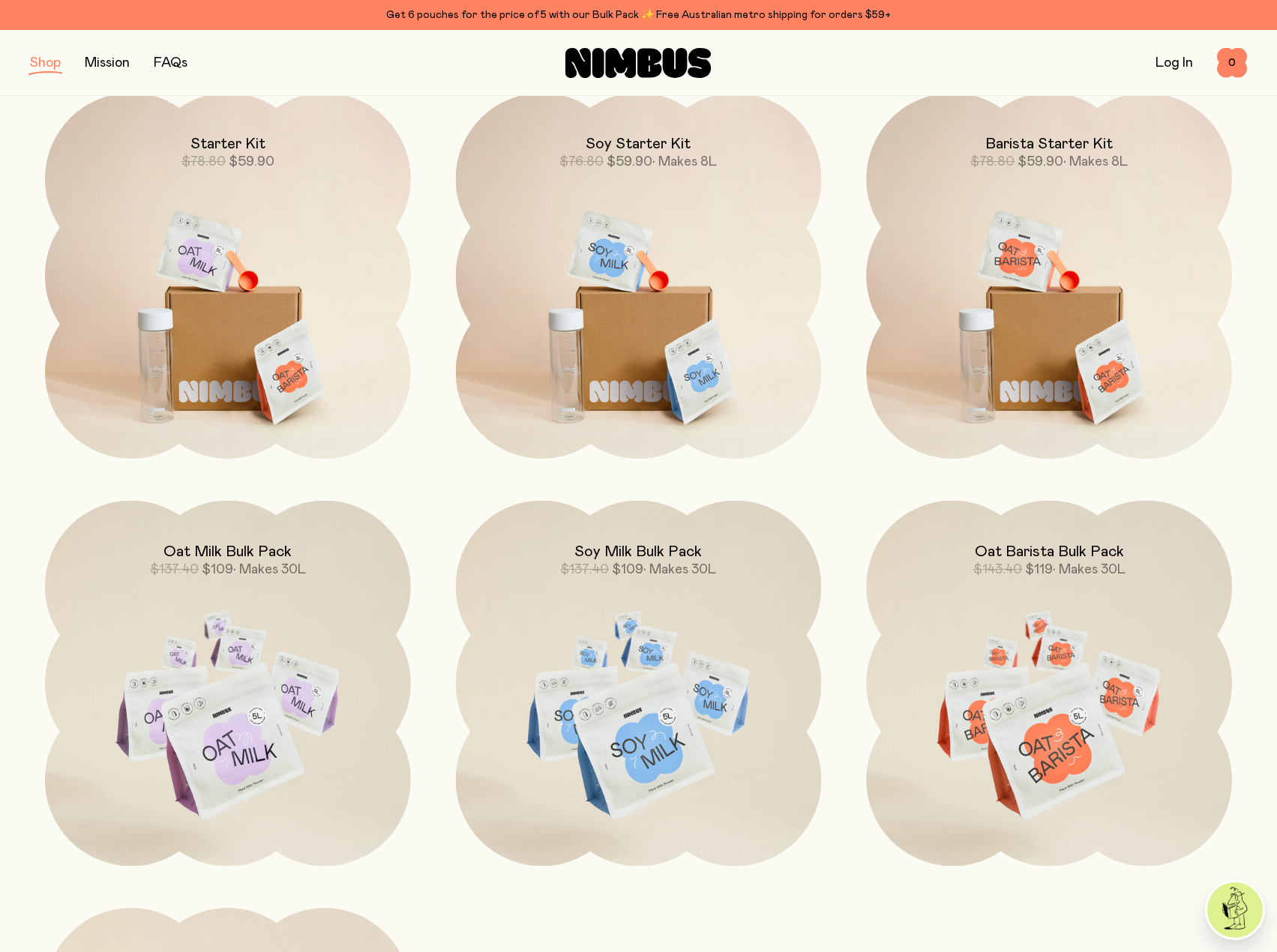
scroll to position [150, 0]
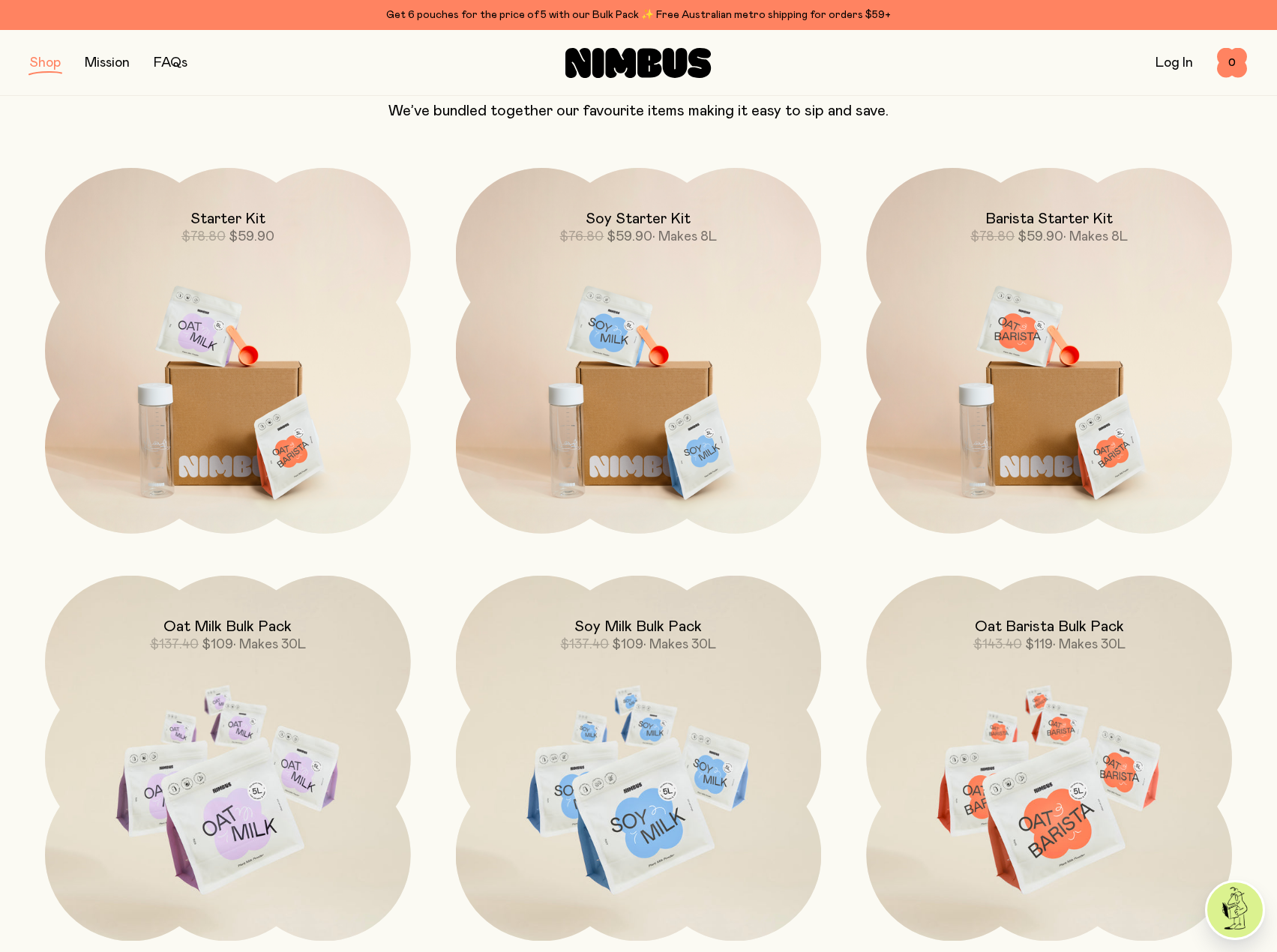
click at [226, 397] on img at bounding box center [227, 382] width 366 height 429
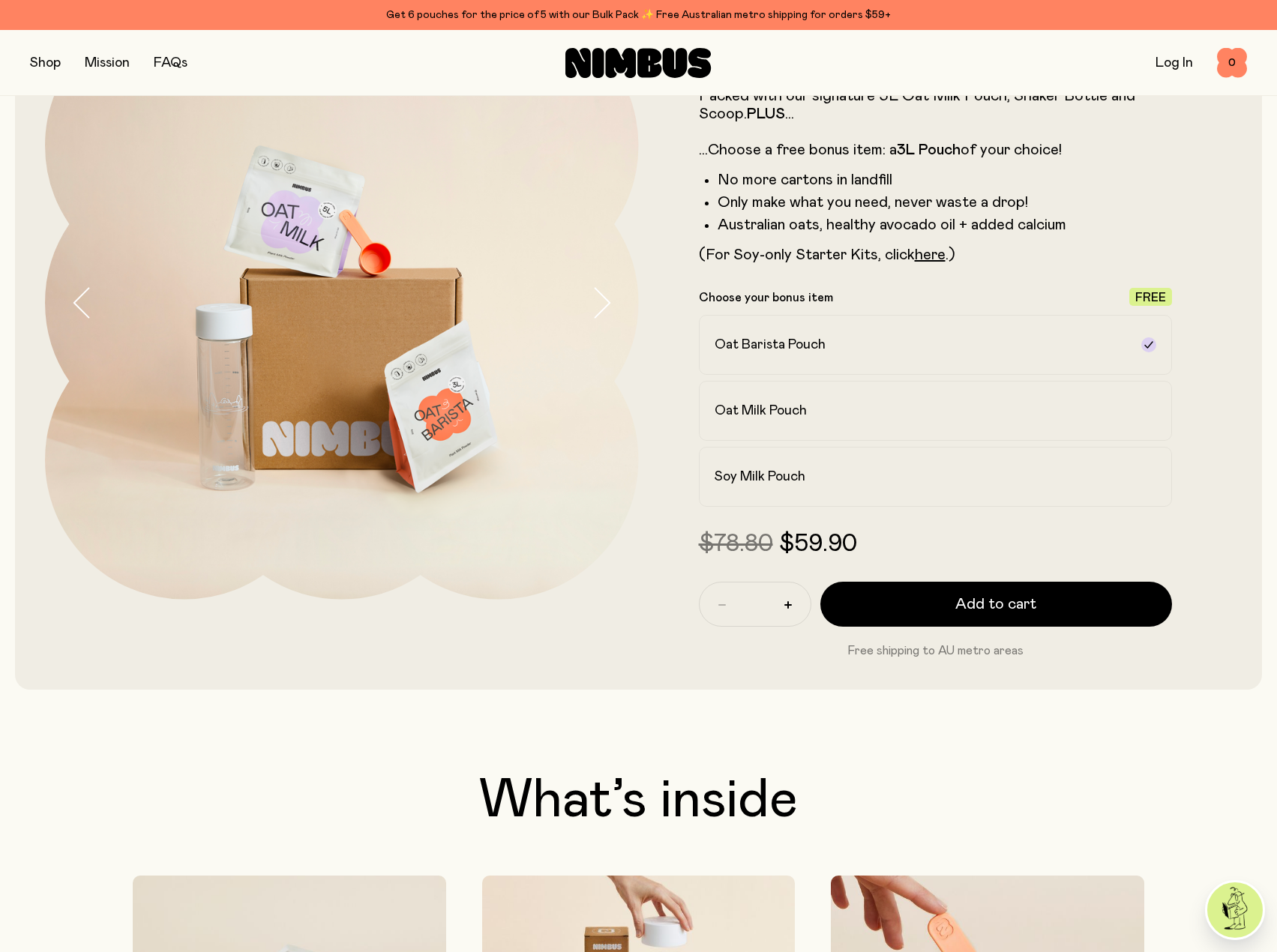
scroll to position [150, 0]
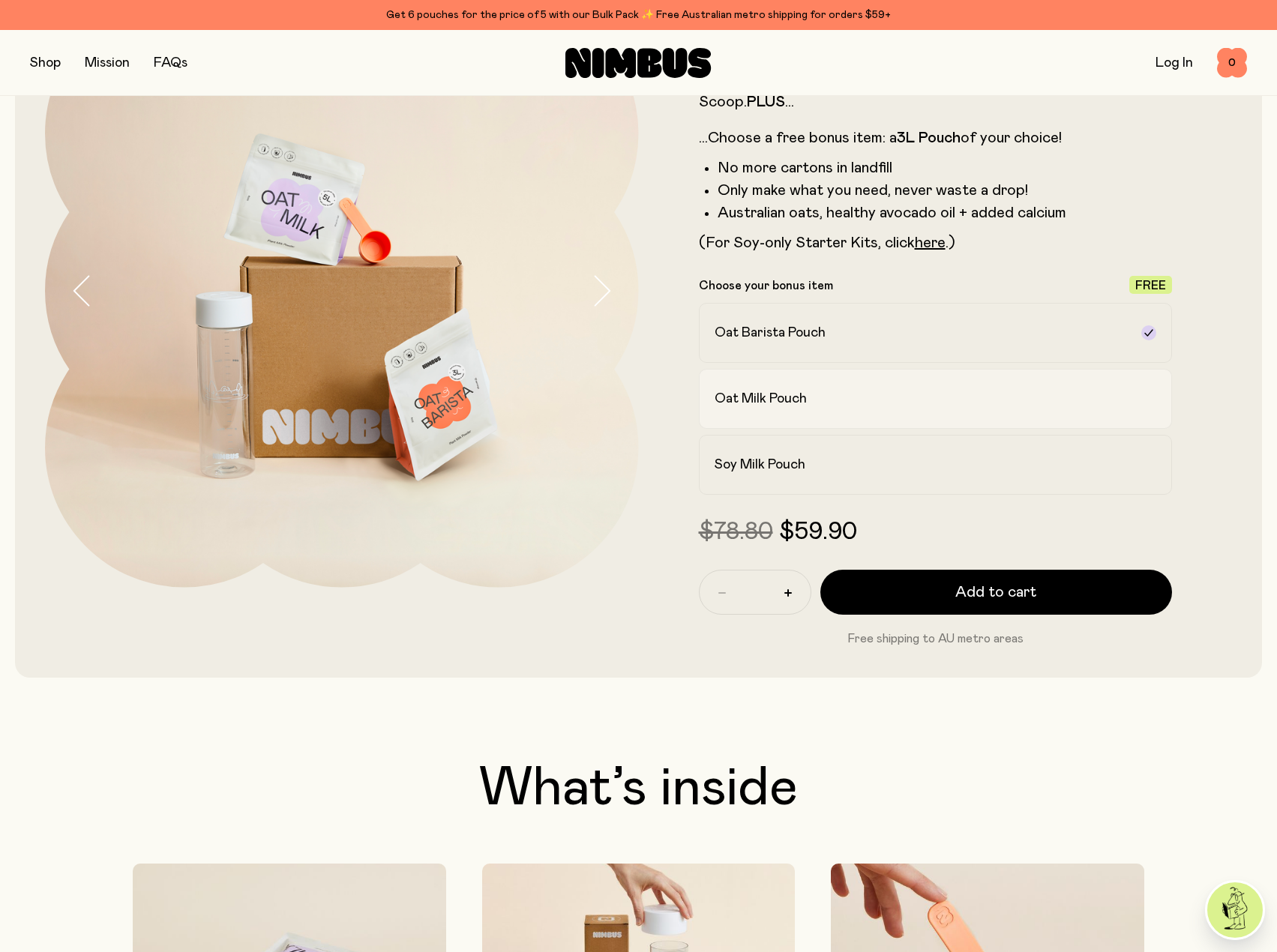
click at [836, 404] on div "Oat Milk Pouch" at bounding box center [922, 398] width 415 height 18
click at [1052, 399] on div "Oat Milk Pouch" at bounding box center [922, 398] width 415 height 18
click at [607, 292] on icon "button" at bounding box center [601, 291] width 21 height 31
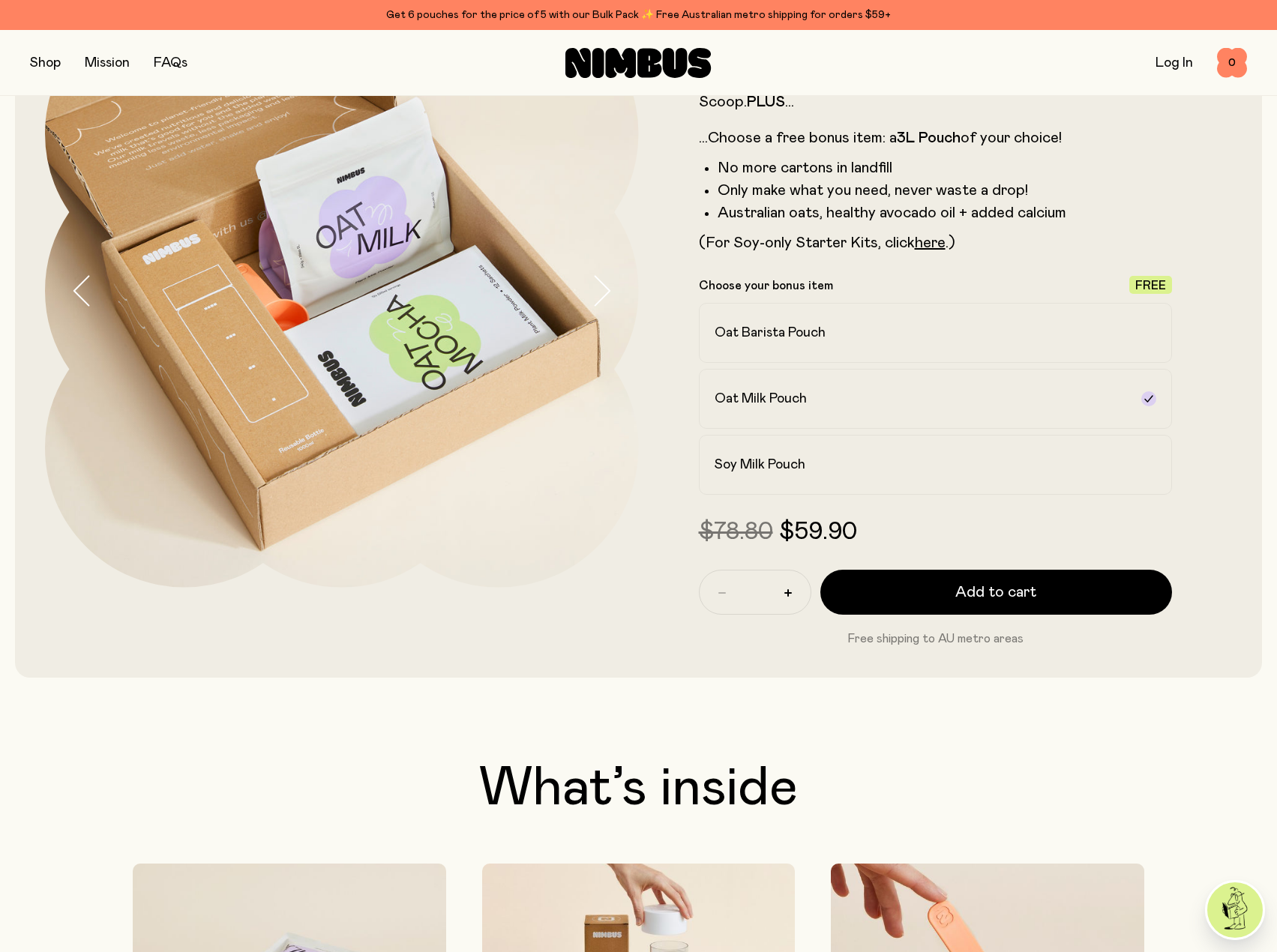
click at [607, 292] on icon "button" at bounding box center [601, 291] width 21 height 31
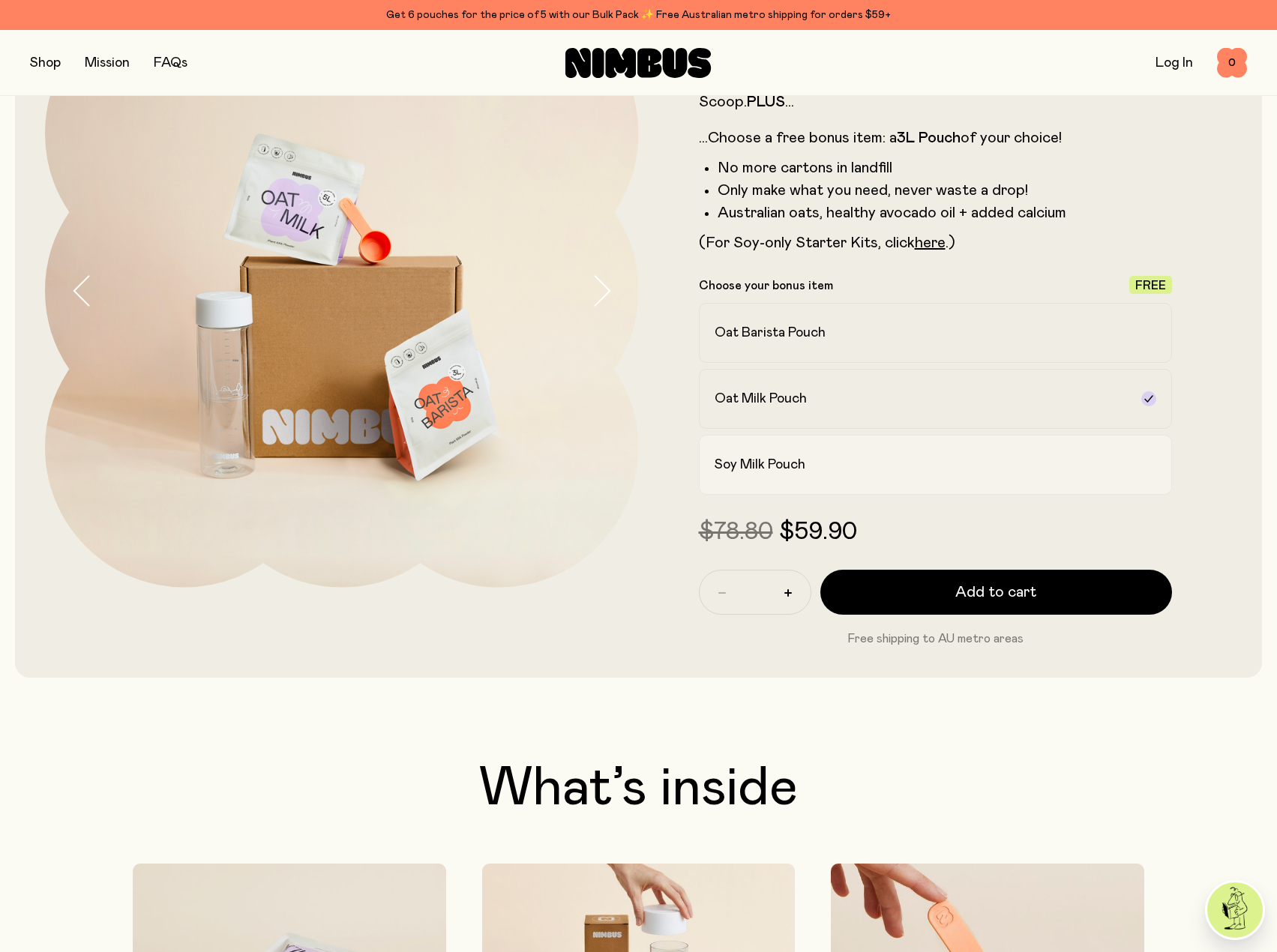
click at [1101, 454] on label "Soy Milk Pouch" at bounding box center [935, 464] width 474 height 60
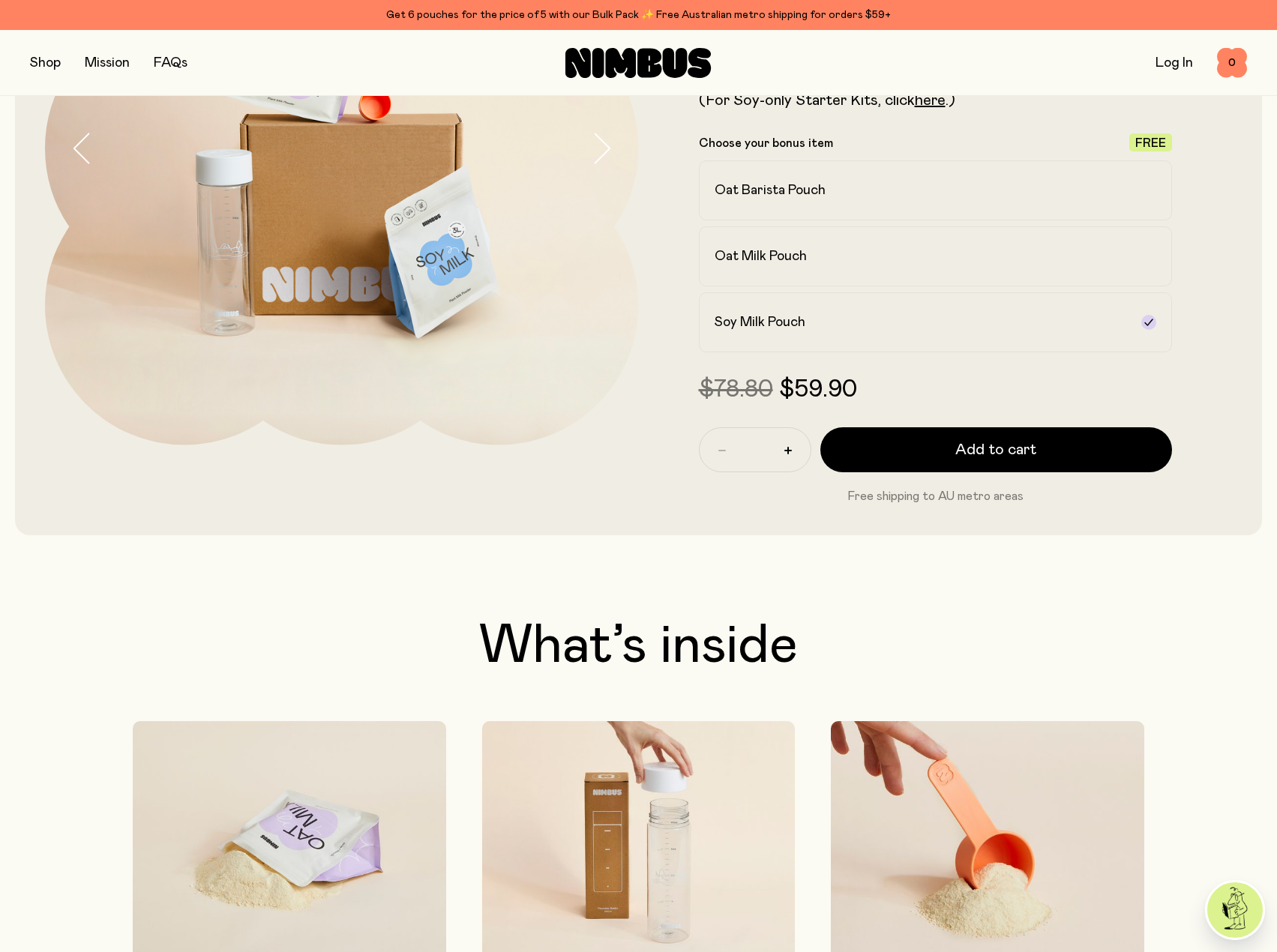
scroll to position [300, 0]
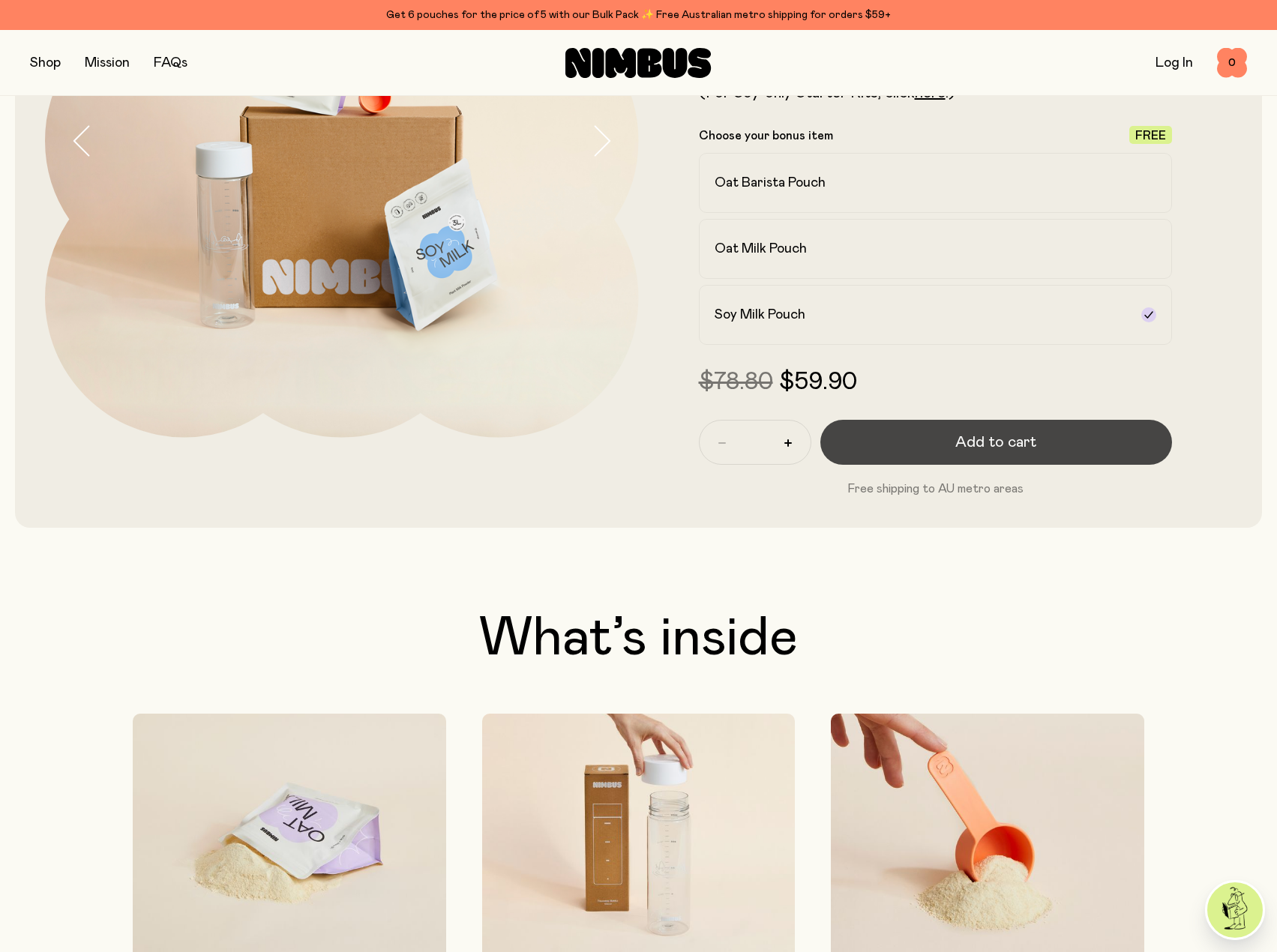
click at [940, 458] on button "Add to cart" at bounding box center [996, 442] width 352 height 45
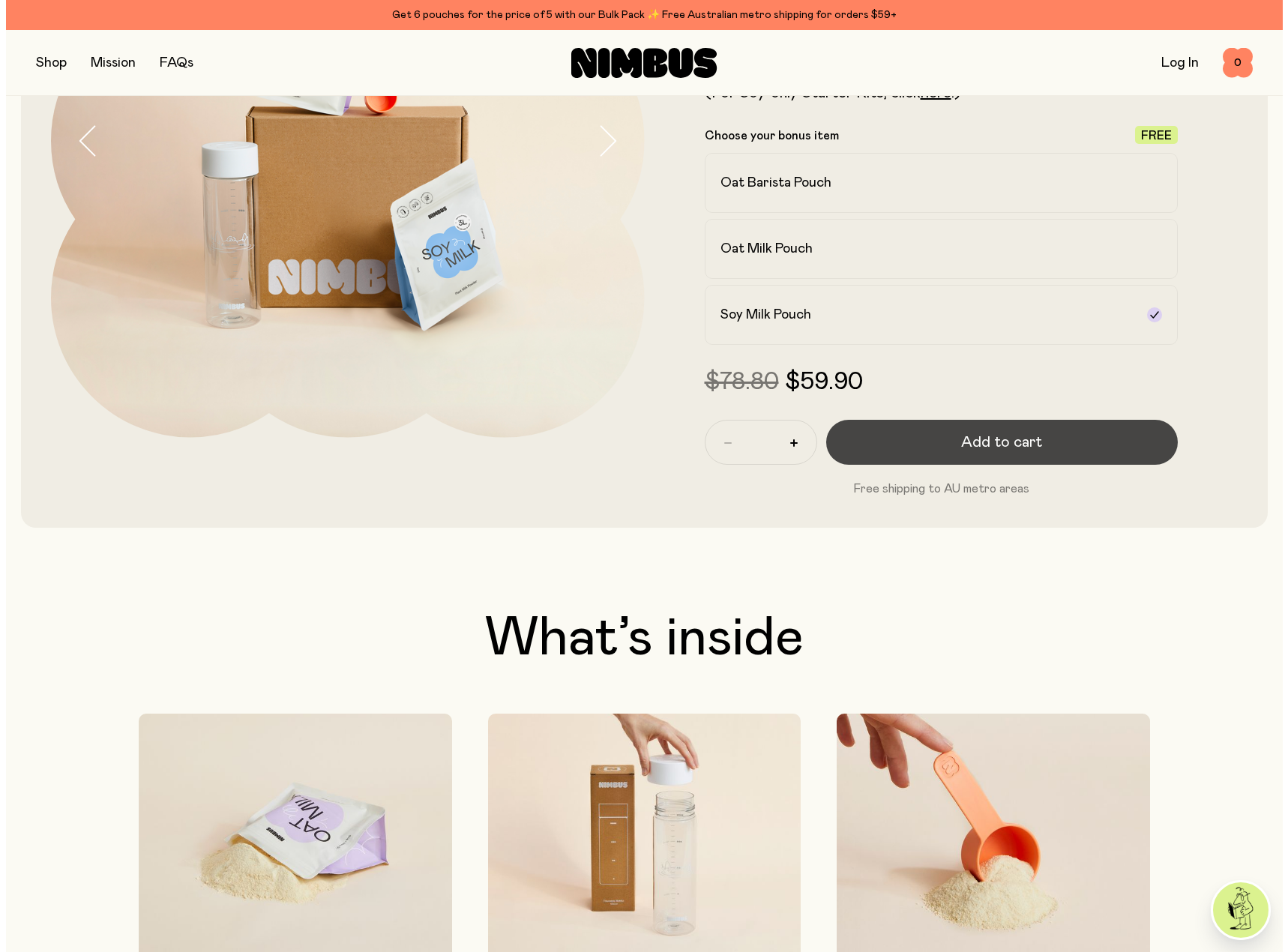
scroll to position [0, 0]
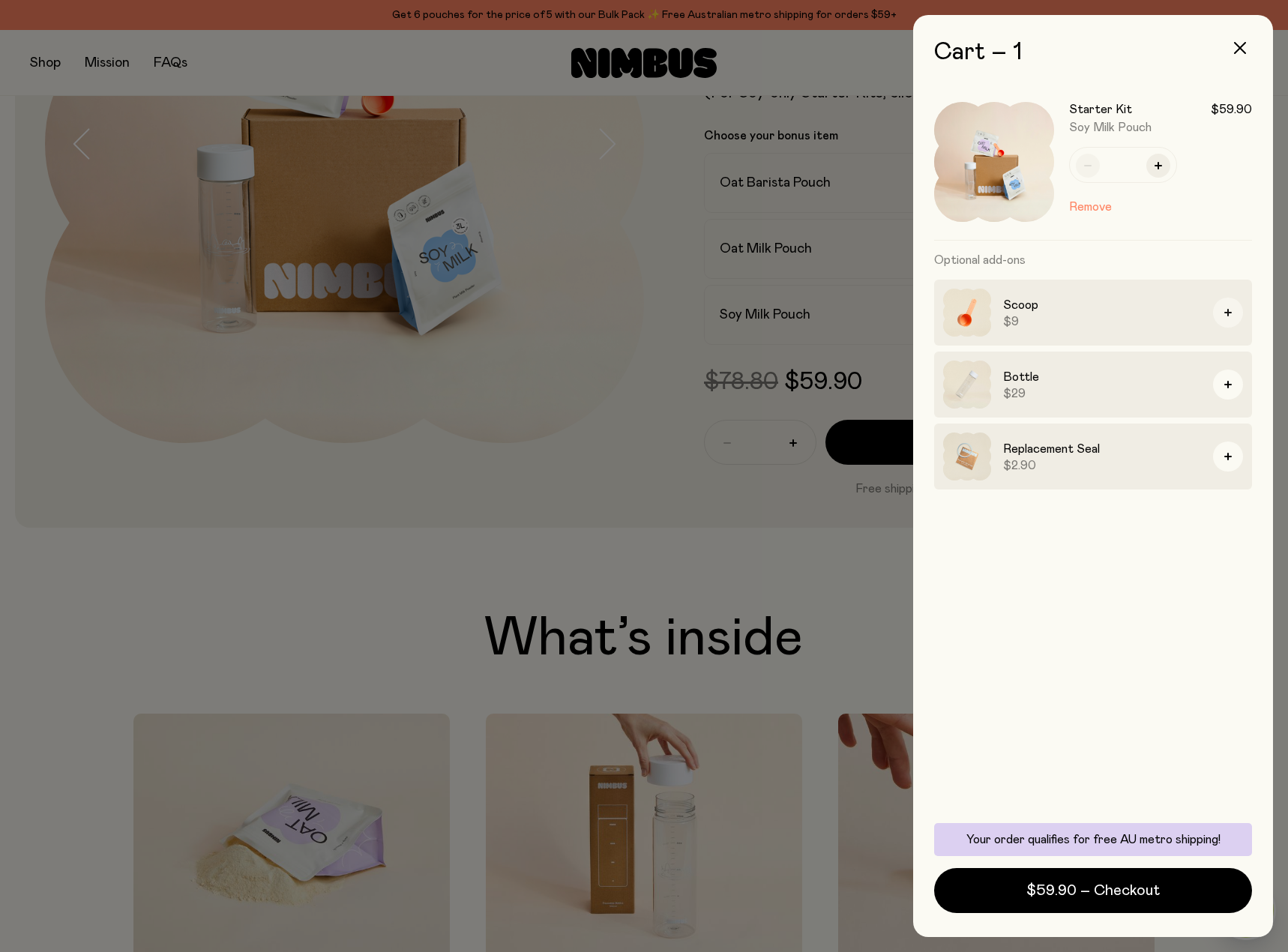
click at [1232, 319] on button "button" at bounding box center [1228, 312] width 30 height 30
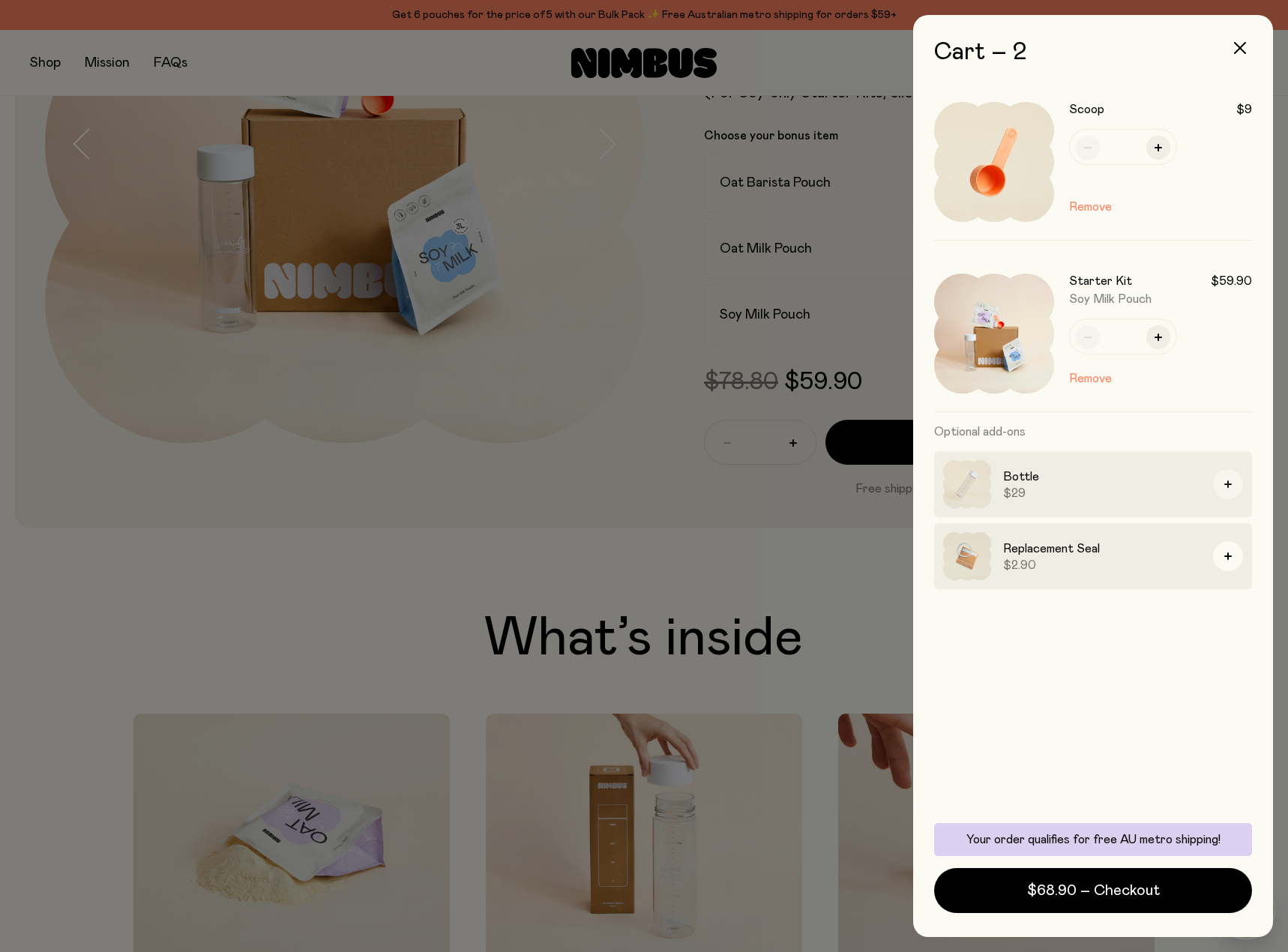
click at [1229, 481] on icon "button" at bounding box center [1228, 485] width 8 height 8
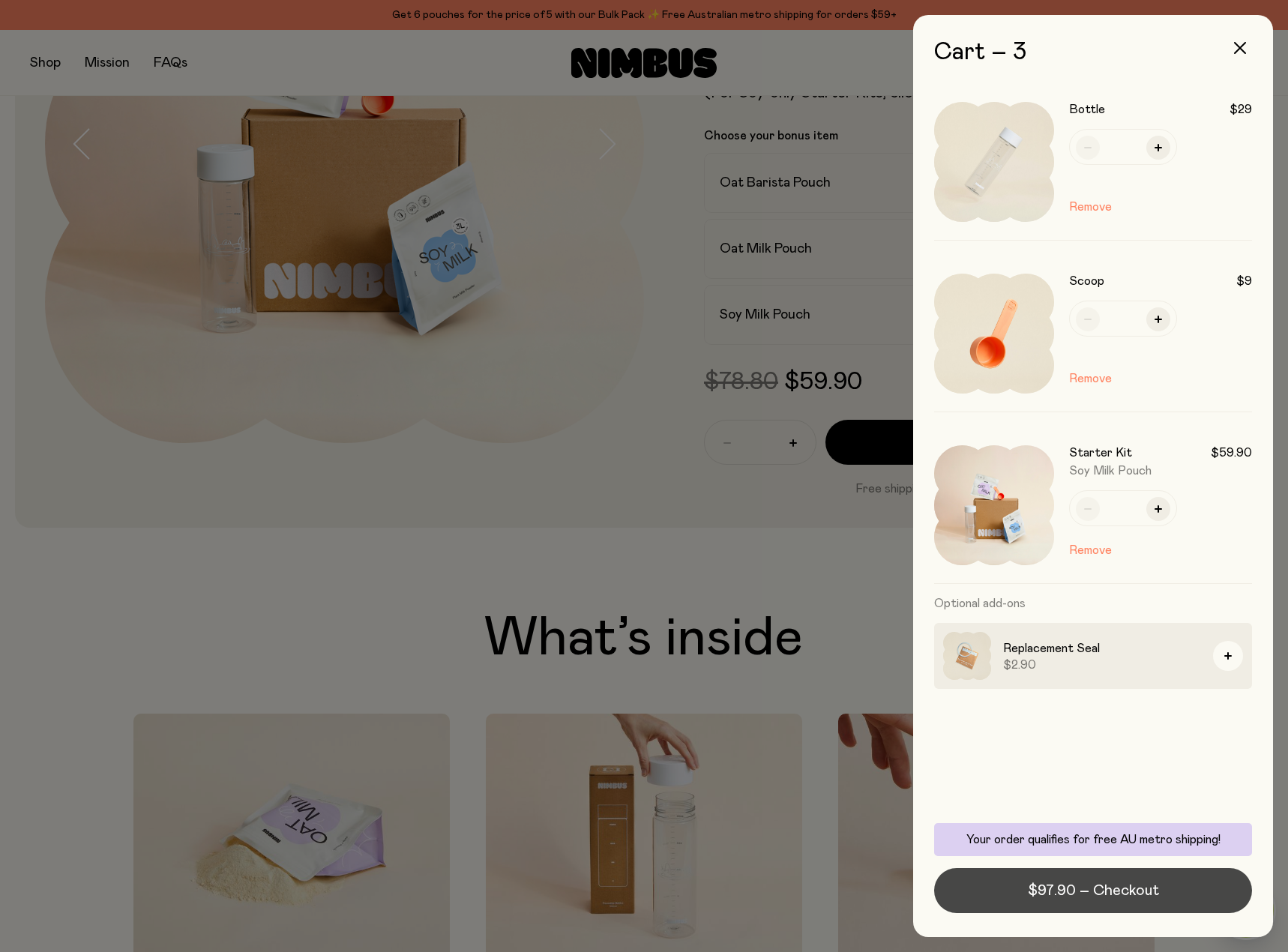
click at [1084, 883] on span "$97.90 – Checkout" at bounding box center [1093, 891] width 131 height 21
